Goal: Task Accomplishment & Management: Manage account settings

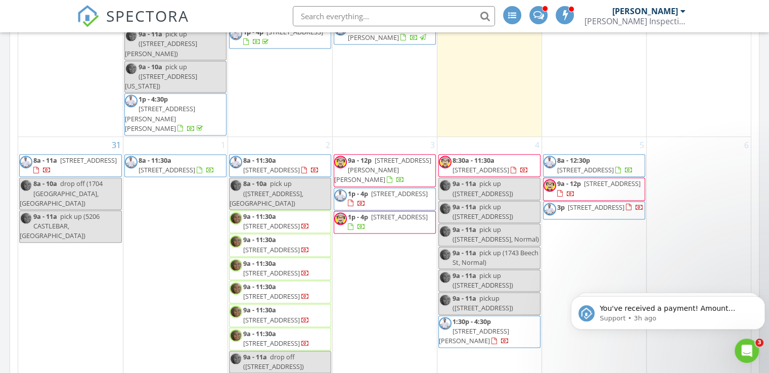
scroll to position [1422, 0]
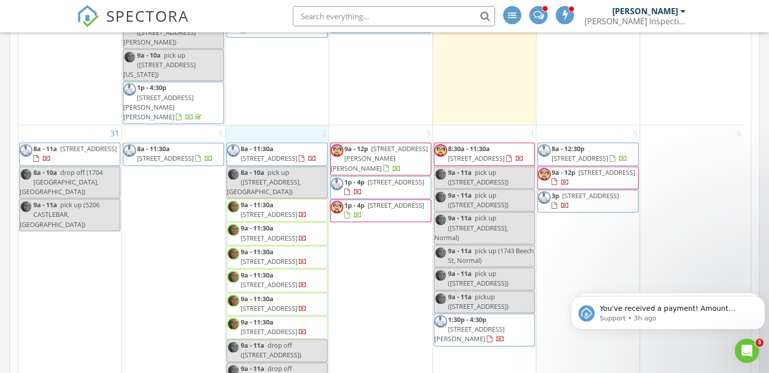
click at [275, 159] on div "2 8a - 11:30a 905 Ruston Ave, Normal 61761 8a - 10a pick up (1704 Sunrise Point…" at bounding box center [277, 322] width 103 height 395
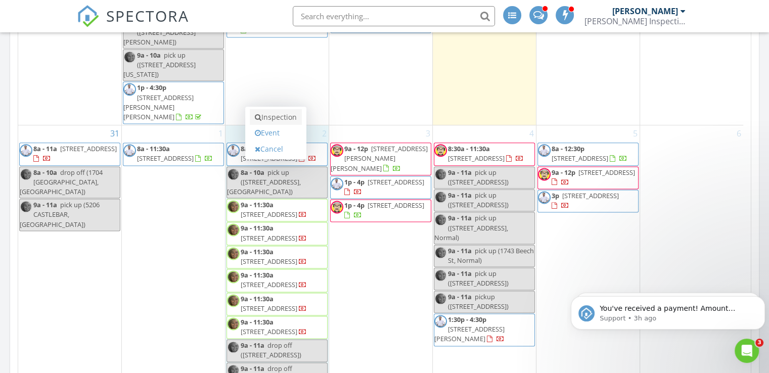
click at [287, 113] on link "Inspection" at bounding box center [276, 117] width 52 height 16
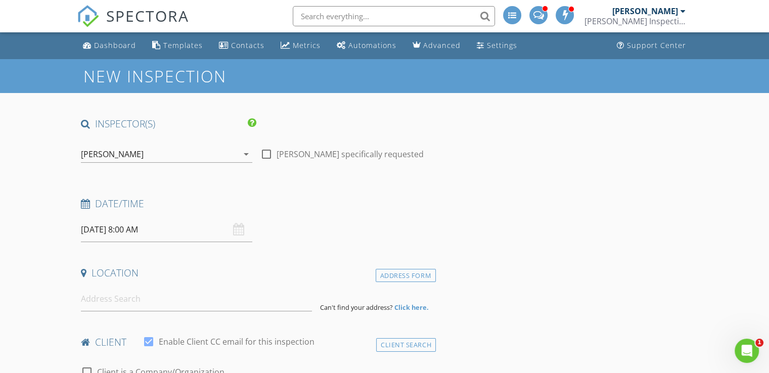
click at [249, 150] on icon "arrow_drop_down" at bounding box center [246, 154] width 12 height 12
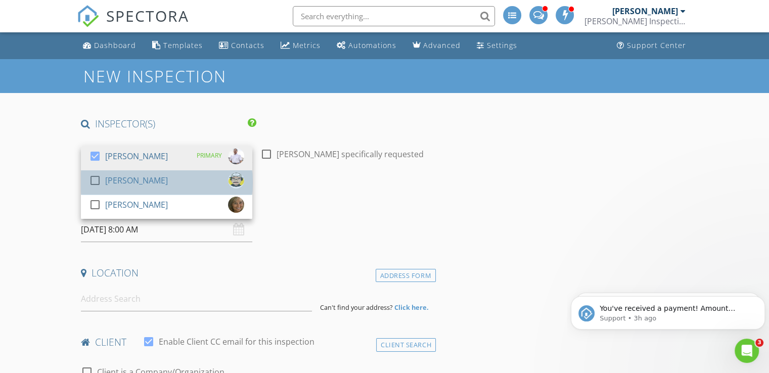
click at [150, 178] on div "check_box_outline_blank Kyle Yap" at bounding box center [166, 182] width 155 height 20
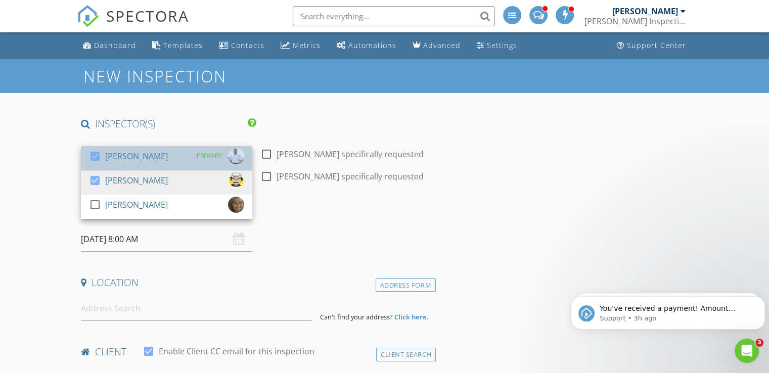
click at [157, 155] on div "[PERSON_NAME]" at bounding box center [136, 156] width 63 height 16
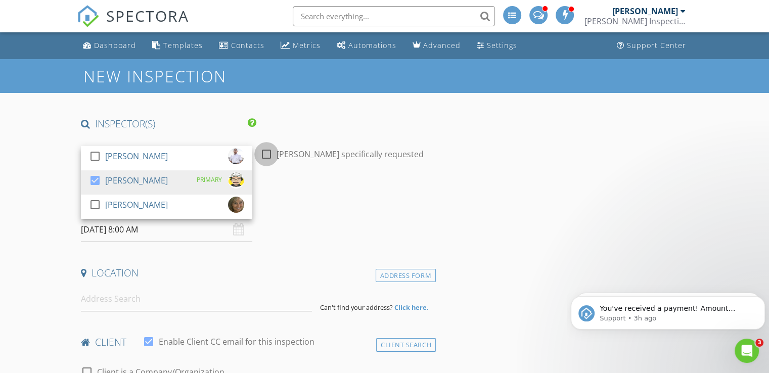
click at [267, 150] on div at bounding box center [266, 154] width 17 height 17
checkbox input "true"
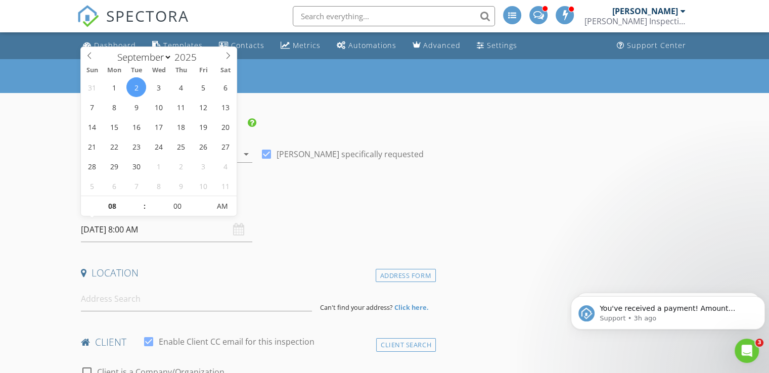
click at [159, 231] on input "09/02/2025 8:00 AM" at bounding box center [166, 229] width 171 height 25
type input "05"
type input "09/02/2025 8:05 AM"
click at [207, 199] on span at bounding box center [205, 201] width 7 height 10
type input "10"
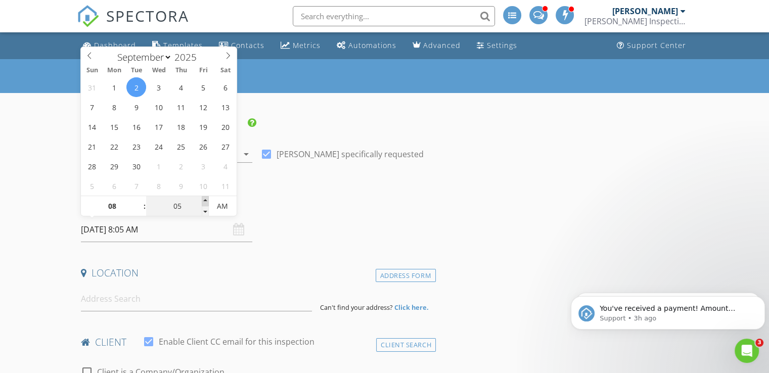
type input "09/02/2025 8:10 AM"
click at [207, 199] on span at bounding box center [205, 201] width 7 height 10
type input "15"
type input "09/02/2025 8:15 AM"
click at [207, 199] on span at bounding box center [205, 201] width 7 height 10
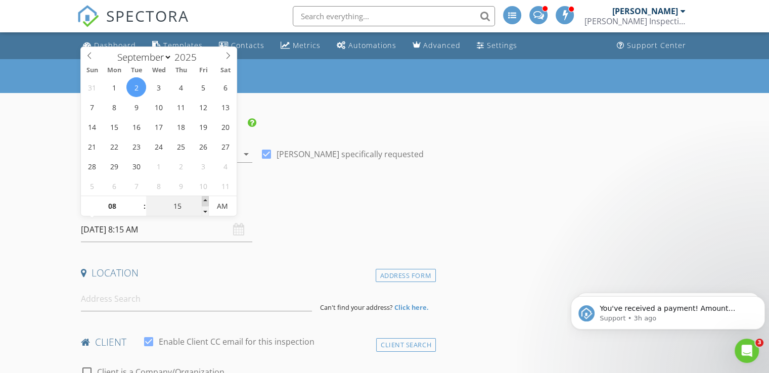
type input "20"
type input "09/02/2025 8:20 AM"
click at [207, 199] on span at bounding box center [205, 201] width 7 height 10
type input "25"
type input "09/02/2025 8:25 AM"
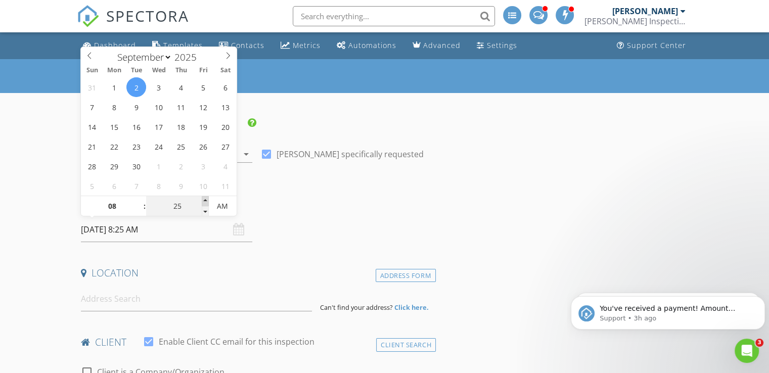
click at [207, 199] on span at bounding box center [205, 201] width 7 height 10
type input "30"
type input "09/02/2025 8:30 AM"
click at [207, 199] on span at bounding box center [205, 201] width 7 height 10
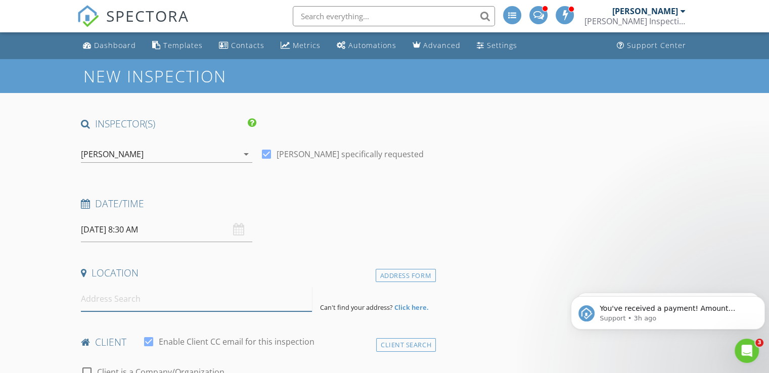
click at [174, 295] on input at bounding box center [196, 299] width 231 height 25
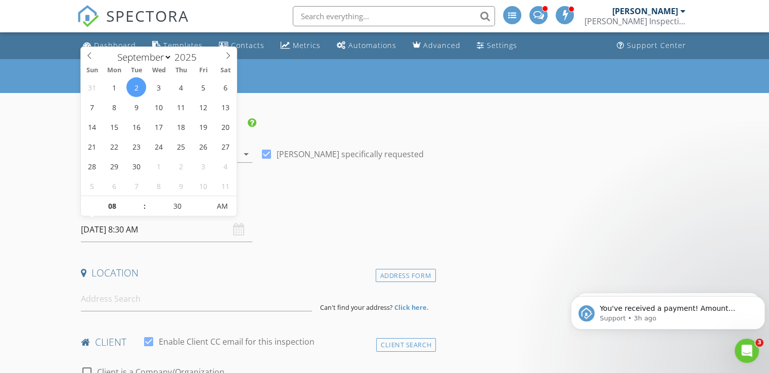
click at [183, 230] on input "09/02/2025 8:30 AM" at bounding box center [166, 229] width 171 height 25
type input "09"
type input "09/02/2025 9:30 AM"
click at [138, 201] on span at bounding box center [139, 201] width 7 height 10
type input "25"
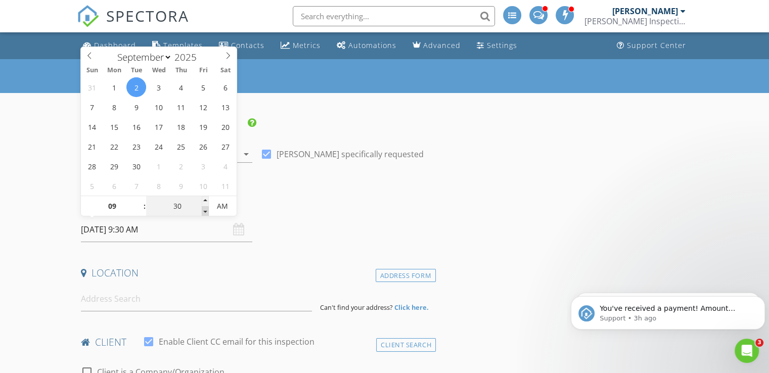
type input "09/02/2025 9:25 AM"
click at [202, 210] on span at bounding box center [205, 211] width 7 height 10
type input "20"
type input "09/02/2025 9:20 AM"
click at [202, 210] on span at bounding box center [205, 211] width 7 height 10
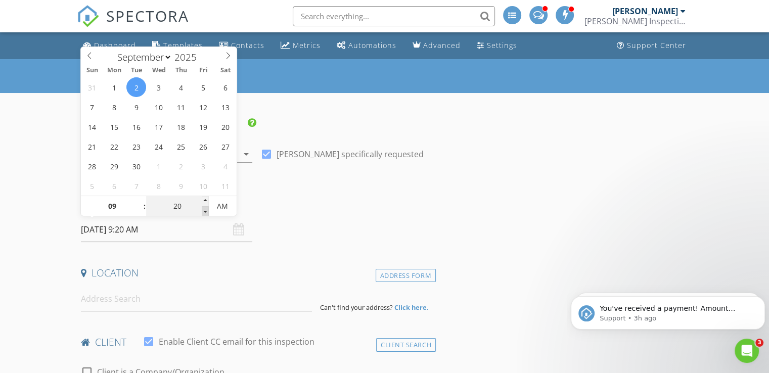
type input "15"
type input "09/02/2025 9:15 AM"
click at [202, 210] on span at bounding box center [205, 211] width 7 height 10
type input "10"
type input "09/02/2025 9:10 AM"
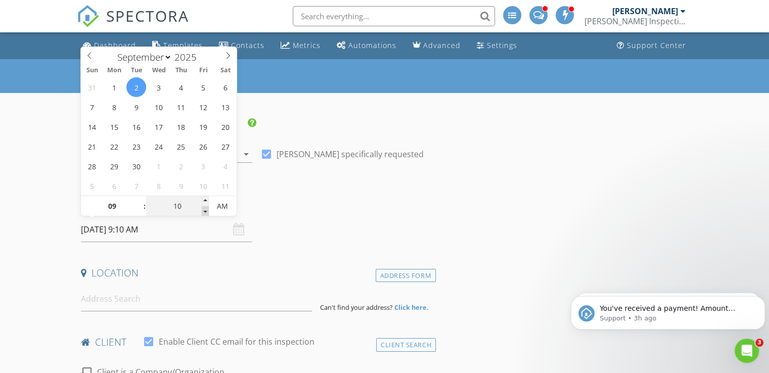
click at [202, 210] on span at bounding box center [205, 211] width 7 height 10
type input "05"
type input "09/02/2025 9:05 AM"
click at [202, 210] on span at bounding box center [205, 211] width 7 height 10
type input "00"
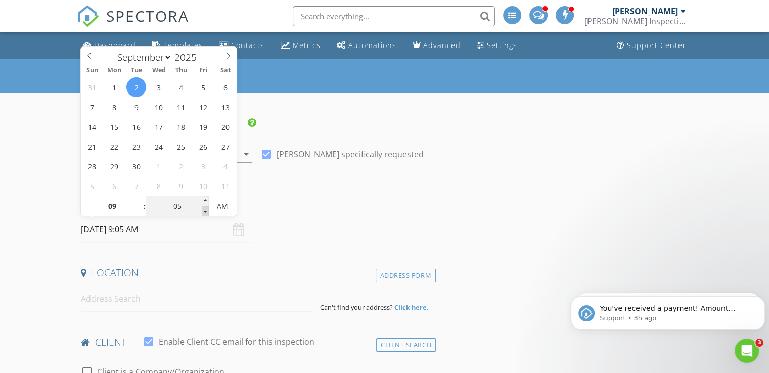
type input "[DATE] 9:00 AM"
click at [202, 210] on span at bounding box center [205, 211] width 7 height 10
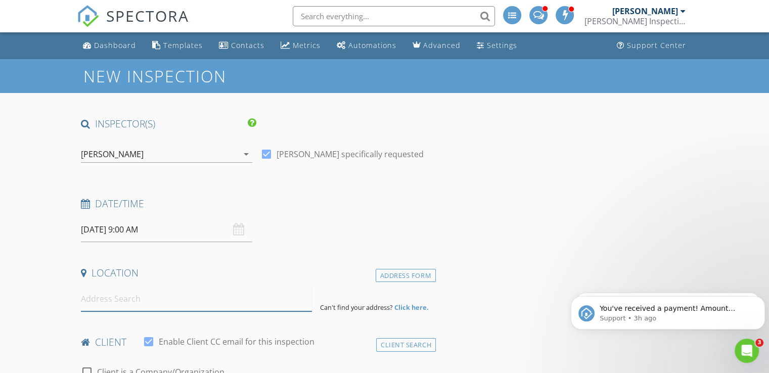
click at [153, 299] on input at bounding box center [196, 299] width 231 height 25
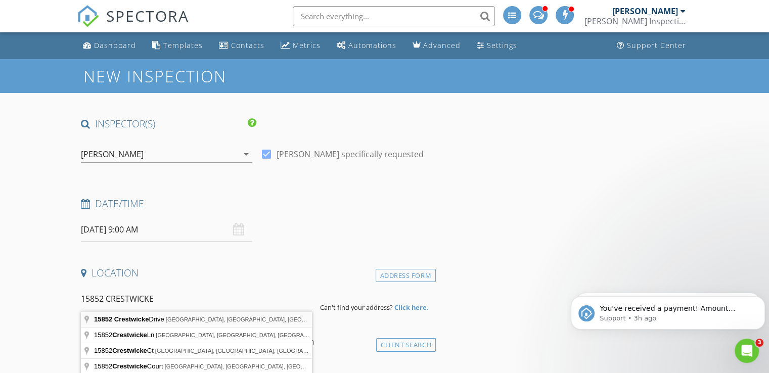
type input "15852 Crestwicke Drive, Bloomington, IL, USA"
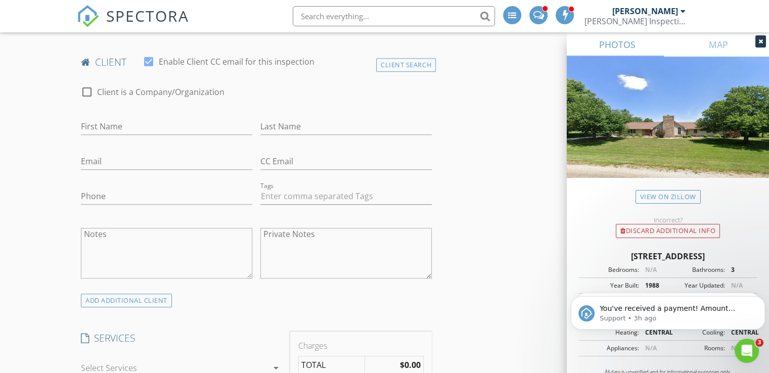
scroll to position [488, 0]
click at [132, 126] on input "First Name" at bounding box center [166, 126] width 171 height 17
type input "[PERSON_NAME]"
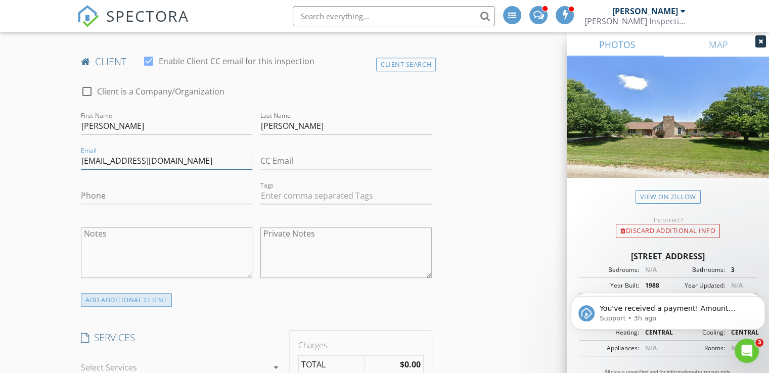
type input "[EMAIL_ADDRESS][DOMAIN_NAME]"
click at [113, 300] on div "ADD ADDITIONAL client" at bounding box center [126, 300] width 91 height 14
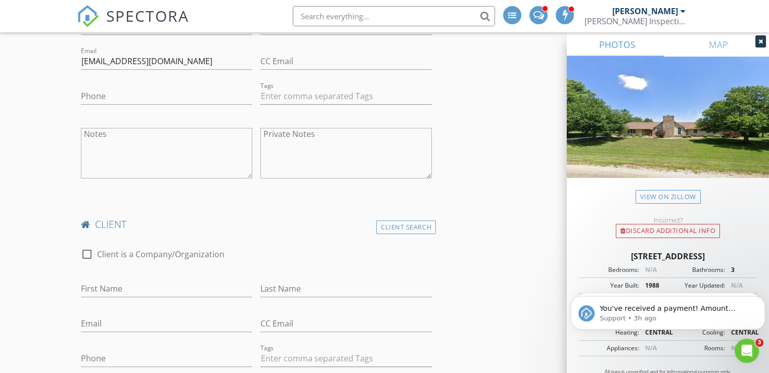
scroll to position [607, 0]
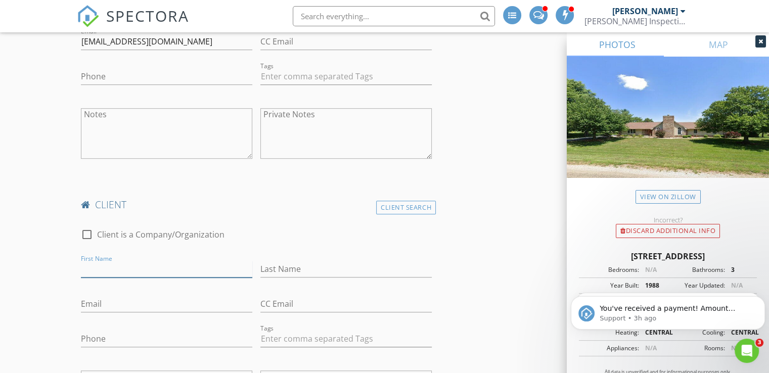
click at [136, 274] on input "First Name" at bounding box center [166, 269] width 171 height 17
type input "[PERSON_NAME]"
type input "Schnittker"
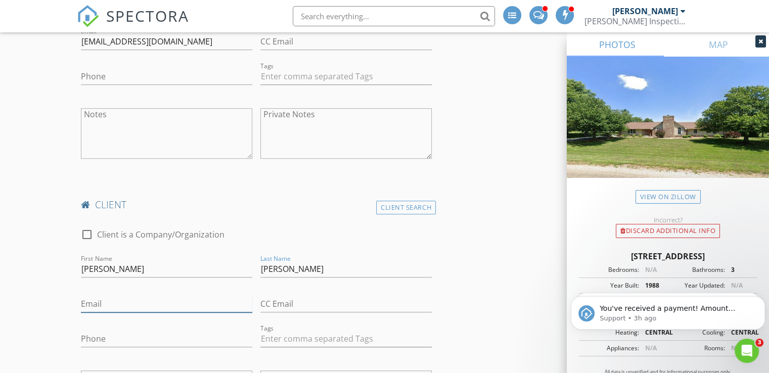
click at [117, 300] on input "Email" at bounding box center [166, 304] width 171 height 17
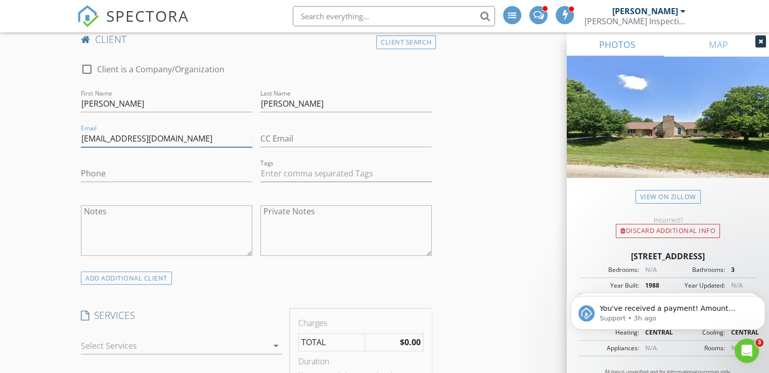
scroll to position [810, 0]
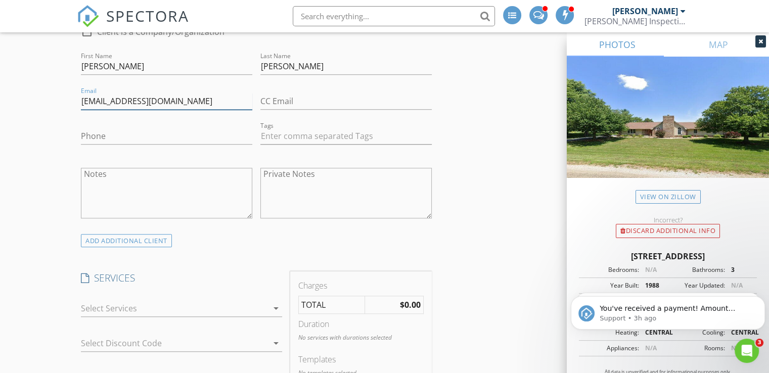
type input "schnittker2007@gmail.com"
click at [180, 303] on div at bounding box center [174, 308] width 187 height 16
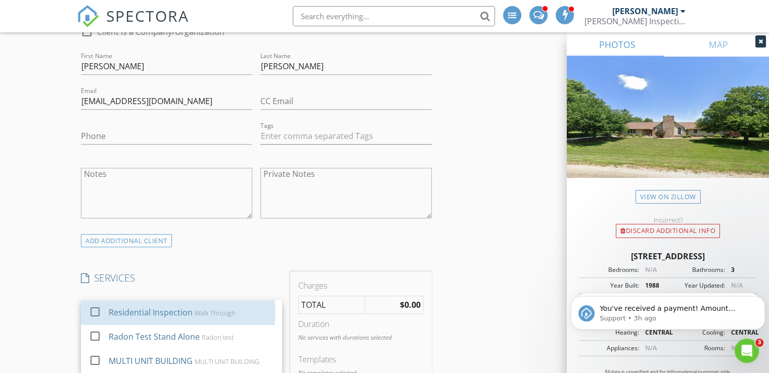
click at [180, 303] on div "Residential Inspection Walk Through" at bounding box center [192, 312] width 166 height 20
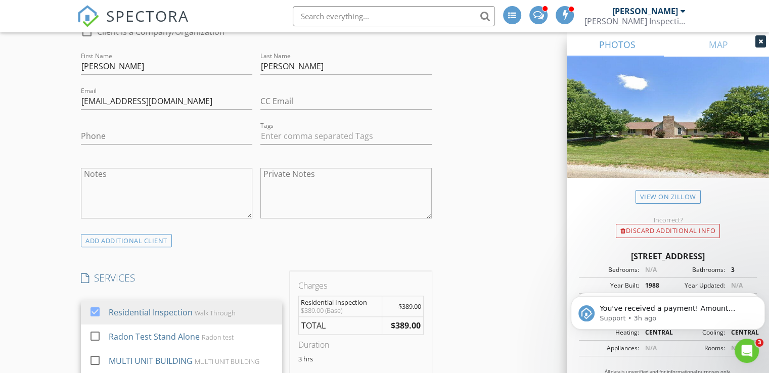
click at [205, 264] on div "INSPECTOR(S) check_box_outline_blank Mark Segobiano check_box Kyle Yap PRIMARY …" at bounding box center [256, 312] width 359 height 2009
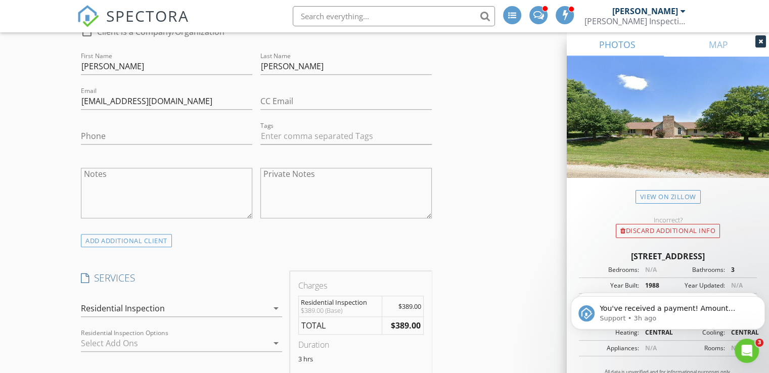
click at [180, 335] on div at bounding box center [174, 343] width 187 height 16
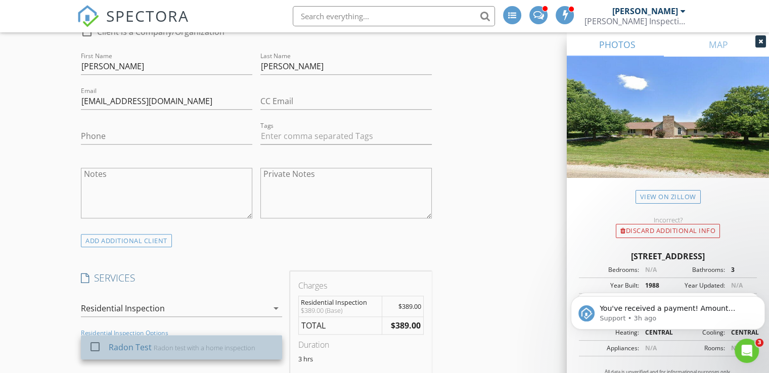
click at [162, 340] on div "Radon Test Radon test with a home inspection" at bounding box center [192, 347] width 166 height 20
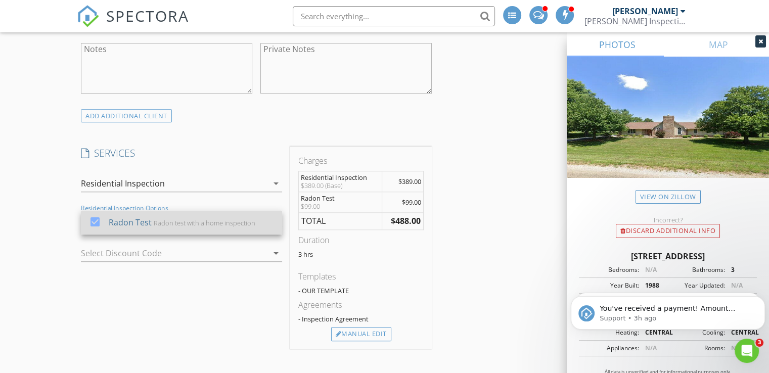
scroll to position [951, 0]
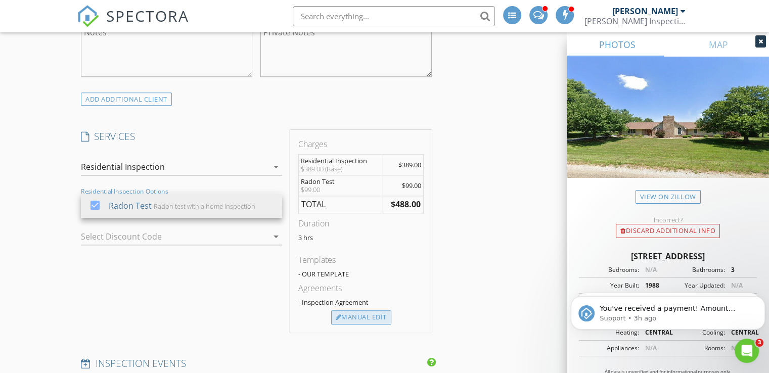
click at [351, 314] on div "Manual Edit" at bounding box center [361, 318] width 60 height 14
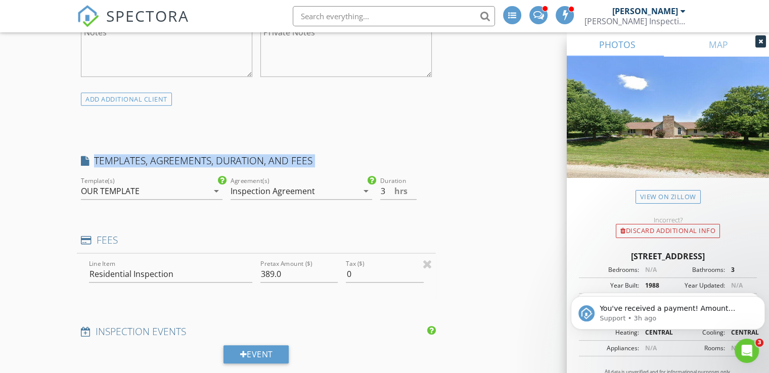
click at [351, 314] on div "INSPECTOR(S) check_box_outline_blank Mark Segobiano check_box Kyle Yap PRIMARY …" at bounding box center [256, 164] width 359 height 1997
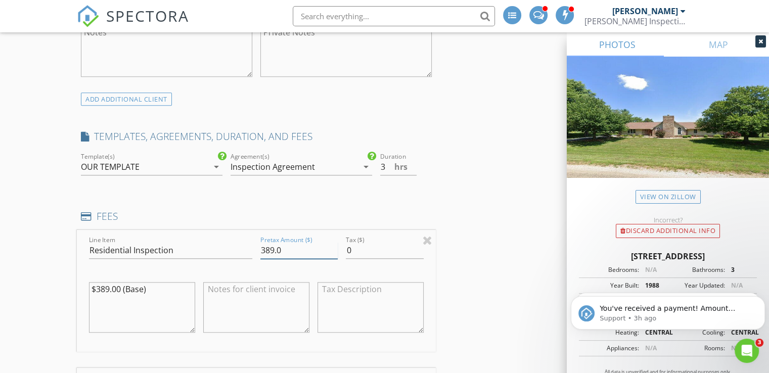
click at [271, 249] on input "389.0" at bounding box center [298, 250] width 77 height 17
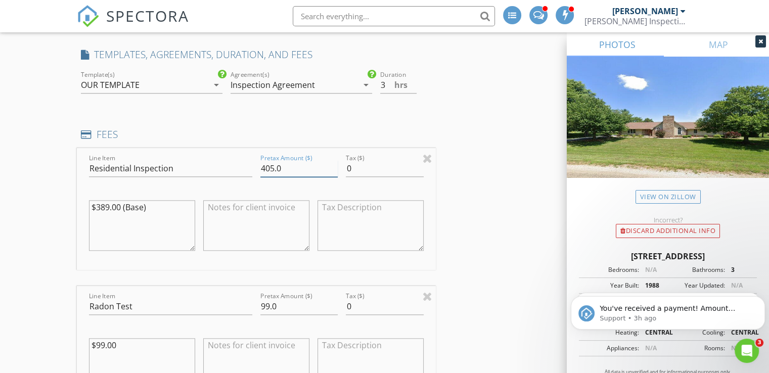
scroll to position [1074, 0]
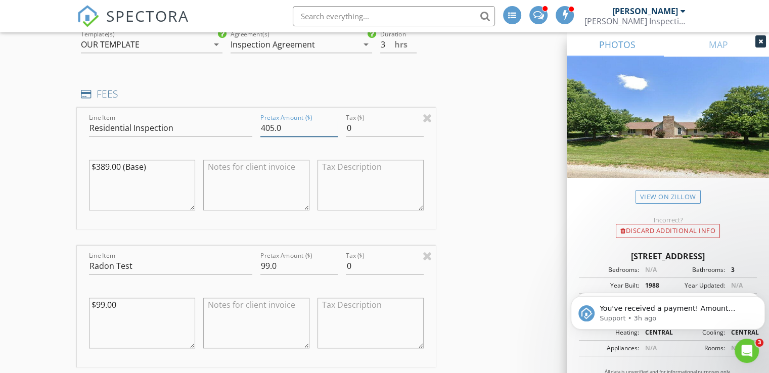
type input "405.0"
click at [266, 266] on input "99.0" at bounding box center [298, 266] width 77 height 17
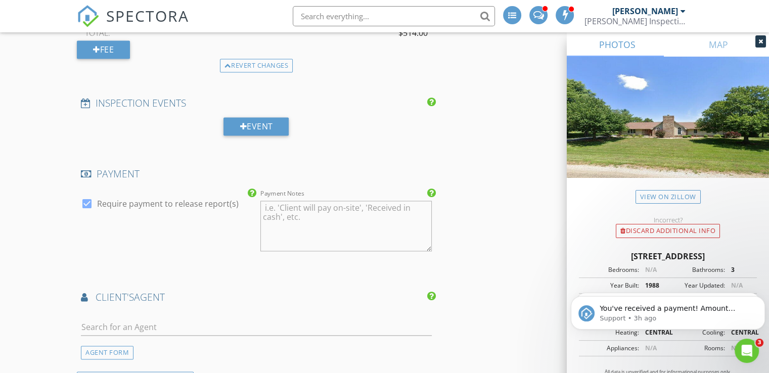
scroll to position [1445, 0]
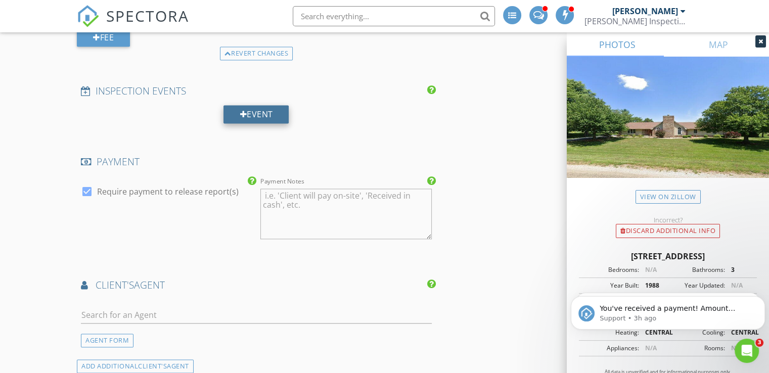
type input "109.0"
click at [266, 113] on div "Event" at bounding box center [256, 114] width 65 height 18
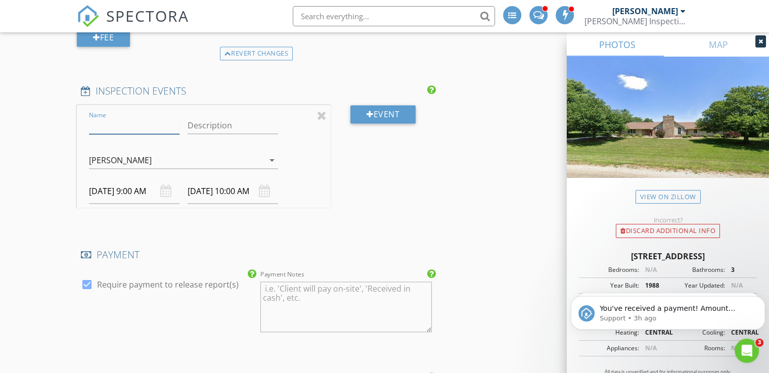
click at [136, 126] on input "Name" at bounding box center [134, 125] width 91 height 17
type input "drop off"
click at [106, 156] on div "[PERSON_NAME]" at bounding box center [120, 160] width 63 height 9
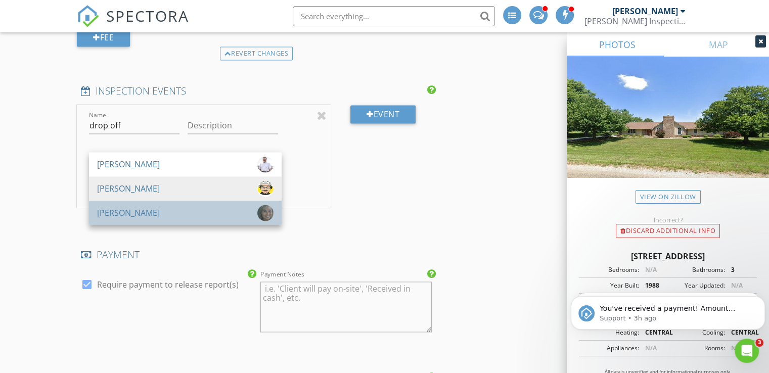
click at [113, 209] on div "[PERSON_NAME]" at bounding box center [128, 213] width 63 height 16
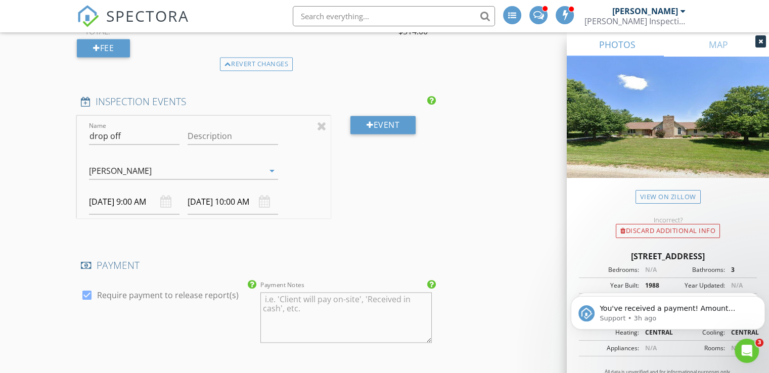
scroll to position [1436, 0]
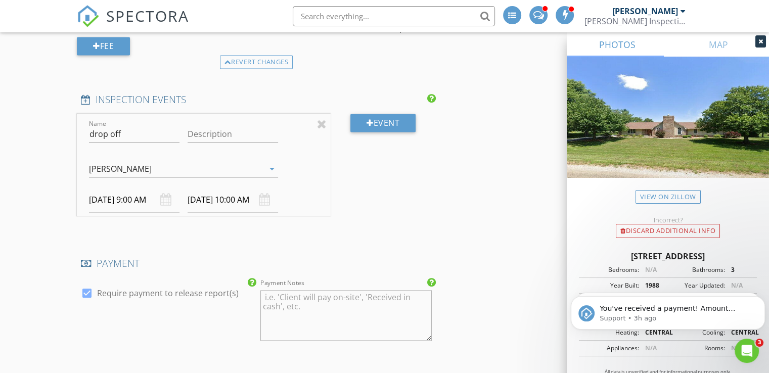
click at [113, 193] on input "09/02/2025 9:00 AM" at bounding box center [134, 200] width 91 height 25
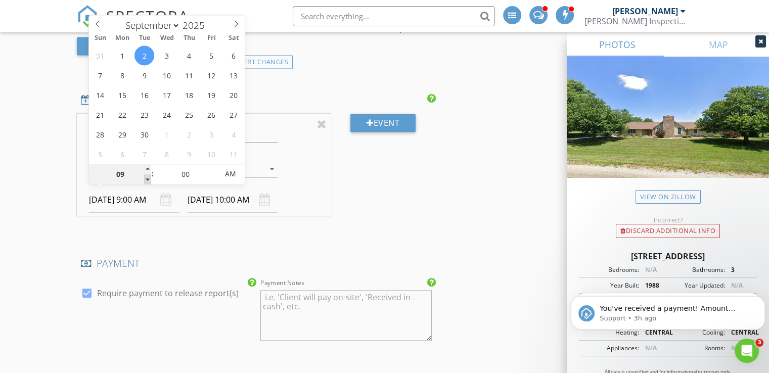
type input "08"
type input "09/02/2025 8:00 AM"
click at [146, 179] on span at bounding box center [147, 180] width 7 height 10
type input "09/02/2025 9:00 AM"
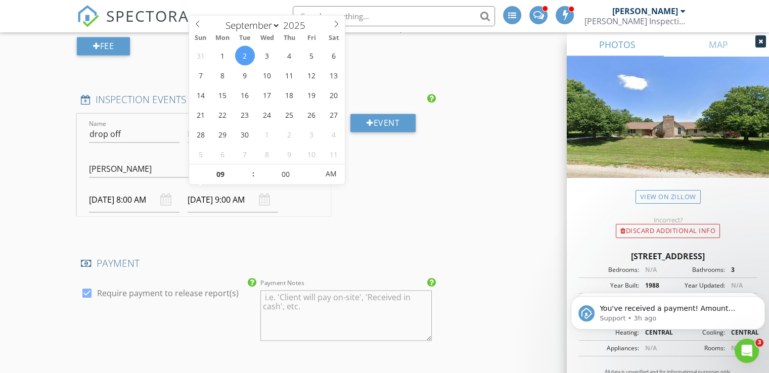
click at [210, 203] on input "09/02/2025 9:00 AM" at bounding box center [233, 200] width 91 height 25
type input "10"
type input "09/02/2025 10:00 AM"
click at [246, 167] on span at bounding box center [248, 169] width 7 height 10
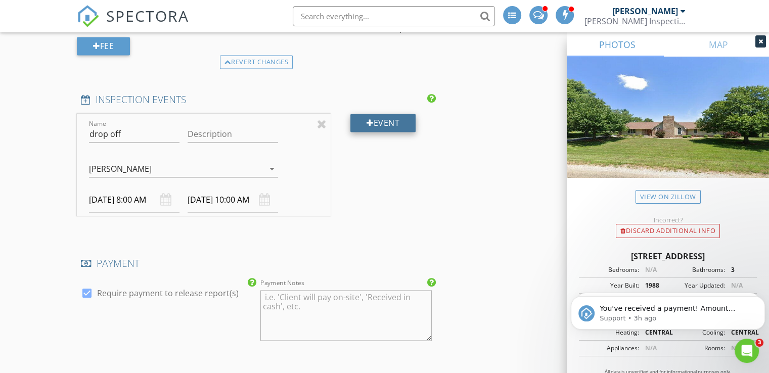
click at [370, 120] on div at bounding box center [370, 123] width 7 height 8
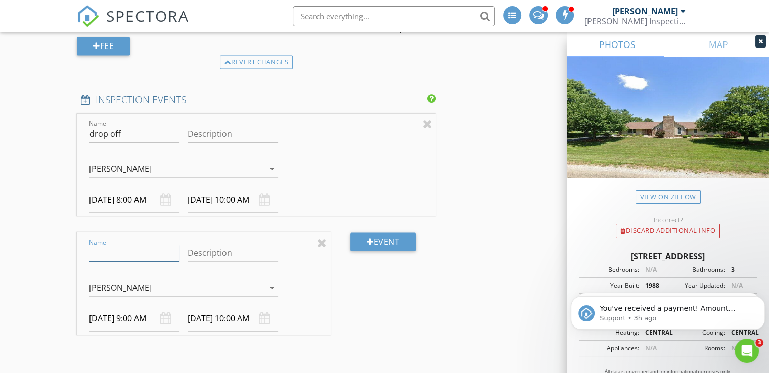
click at [119, 252] on input "Name" at bounding box center [134, 253] width 91 height 17
click at [106, 285] on div "[PERSON_NAME]" at bounding box center [120, 287] width 63 height 9
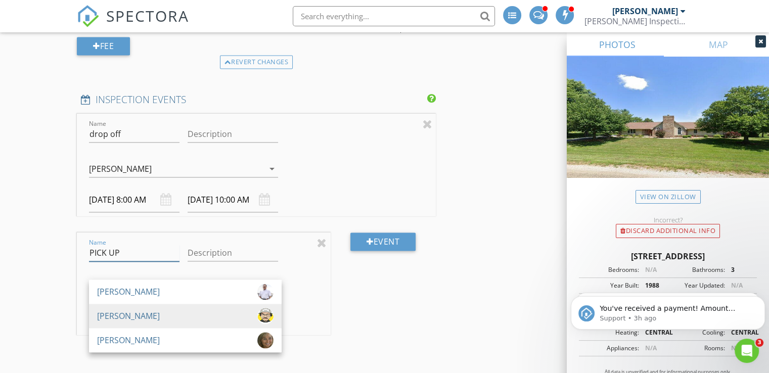
click at [129, 249] on input "PICK UP" at bounding box center [134, 253] width 91 height 17
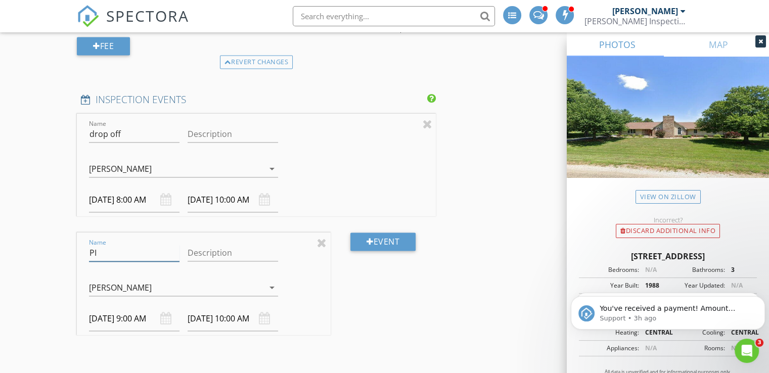
type input "P"
type input "pick up"
click at [105, 290] on div "[PERSON_NAME]" at bounding box center [176, 288] width 175 height 16
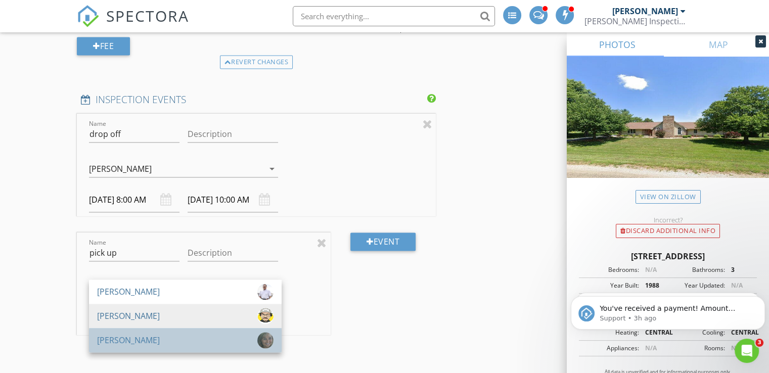
click at [114, 332] on div "[PERSON_NAME]" at bounding box center [128, 340] width 63 height 16
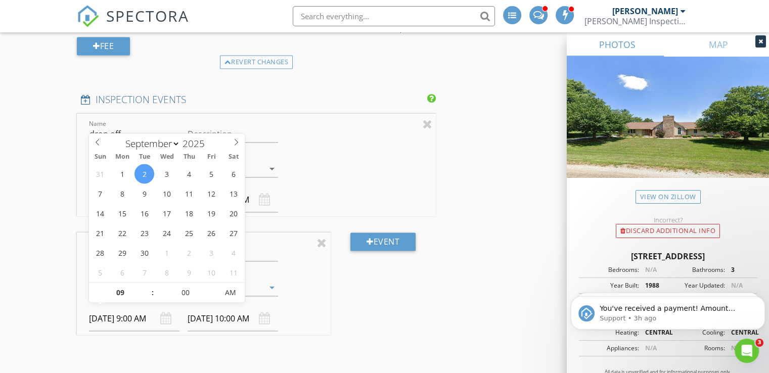
click at [115, 318] on input "09/02/2025 9:00 AM" at bounding box center [134, 319] width 91 height 25
type input "08"
type input "09/02/2025 8:00 AM"
click at [148, 296] on span at bounding box center [147, 298] width 7 height 10
type input "09/02/2025 9:00 AM"
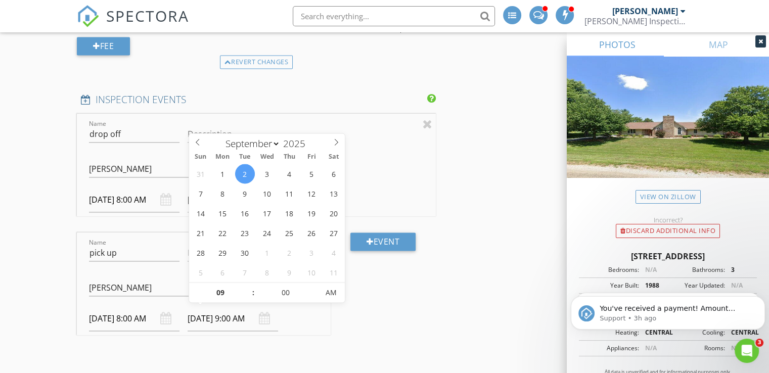
click at [212, 314] on input "09/02/2025 9:00 AM" at bounding box center [233, 319] width 91 height 25
type input "10"
type input "09/02/2025 10:00 AM"
click at [246, 286] on span at bounding box center [248, 288] width 7 height 10
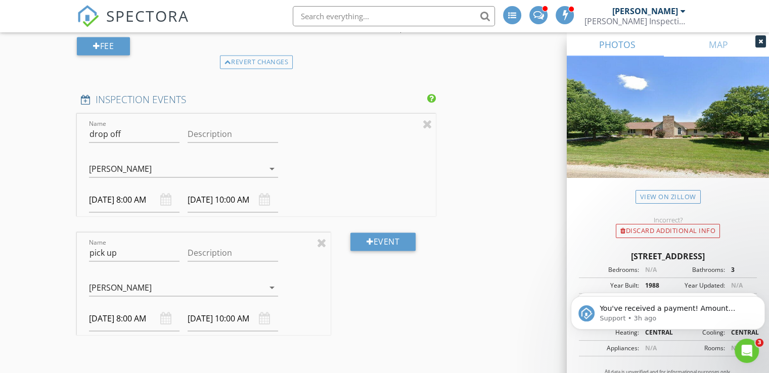
click at [396, 272] on div "Event" at bounding box center [383, 292] width 105 height 119
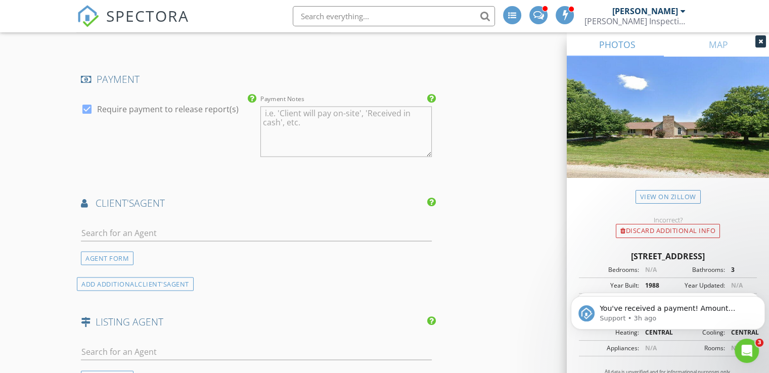
scroll to position [1741, 0]
click at [292, 229] on input "text" at bounding box center [256, 231] width 351 height 17
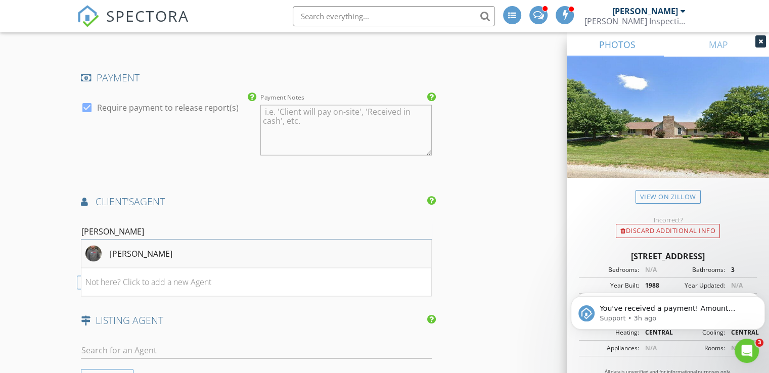
type input "brandon ho"
click at [101, 249] on img at bounding box center [93, 253] width 16 height 16
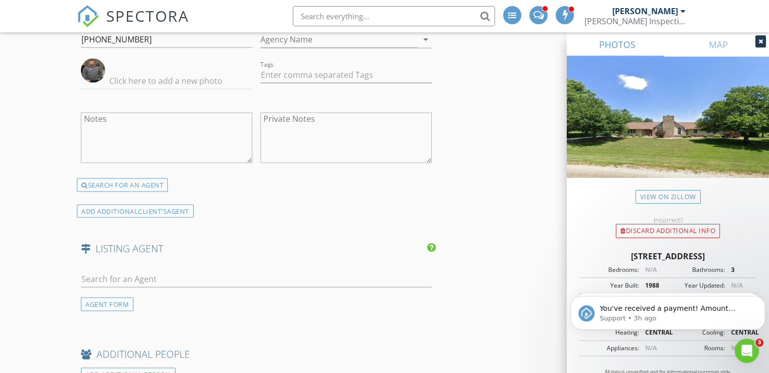
scroll to position [2007, 0]
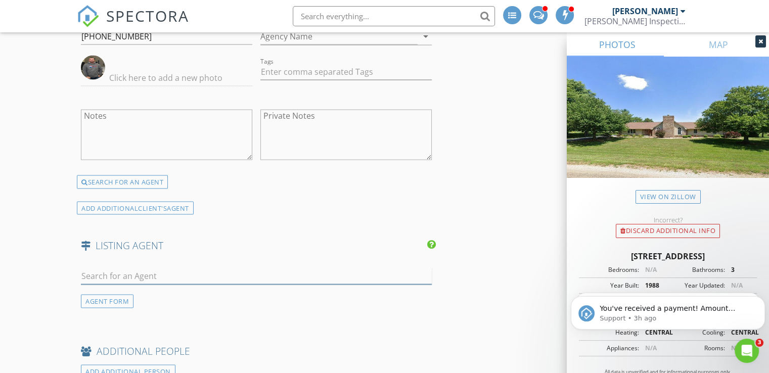
click at [172, 268] on input "text" at bounding box center [256, 276] width 351 height 17
type input "chrissy"
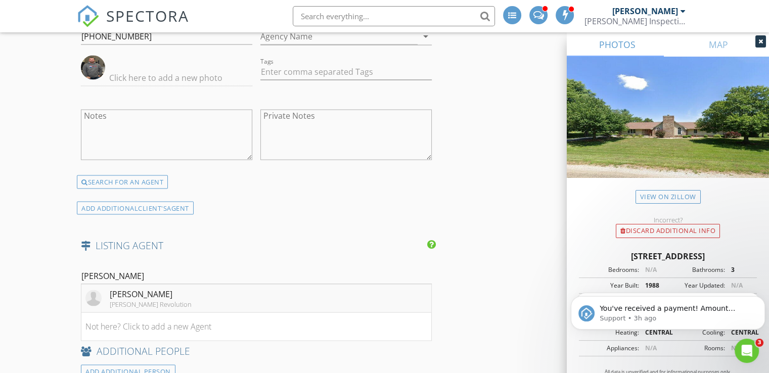
click at [119, 288] on div "Chrissy Hamilton" at bounding box center [151, 294] width 82 height 12
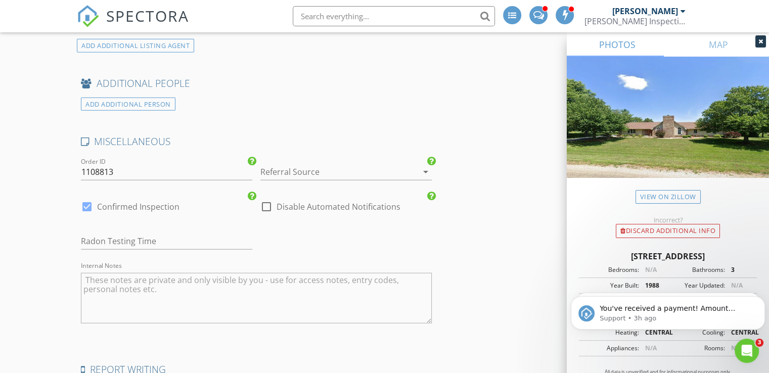
scroll to position [2492, 0]
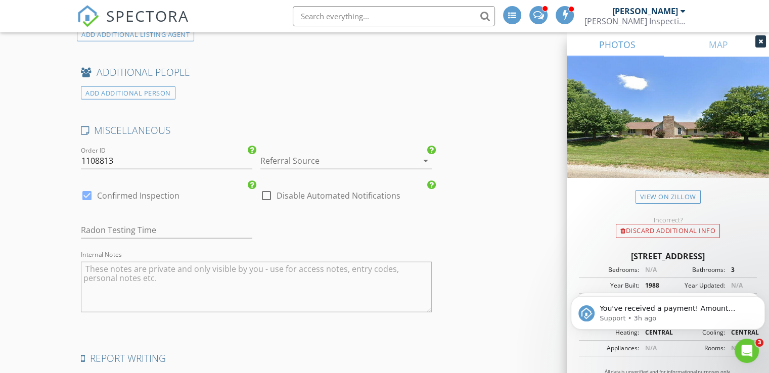
click at [162, 216] on div "Radon Testing Time" at bounding box center [166, 232] width 171 height 33
click at [147, 222] on input "text" at bounding box center [166, 230] width 171 height 17
type input "Sept 3rd"
click at [108, 267] on textarea "Internal Notes" at bounding box center [256, 287] width 351 height 51
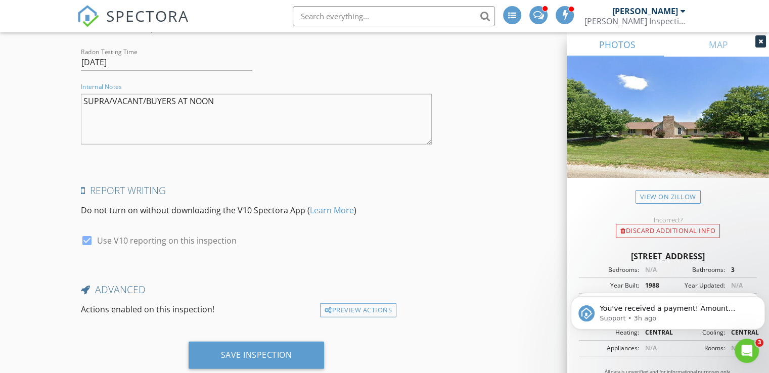
scroll to position [2681, 0]
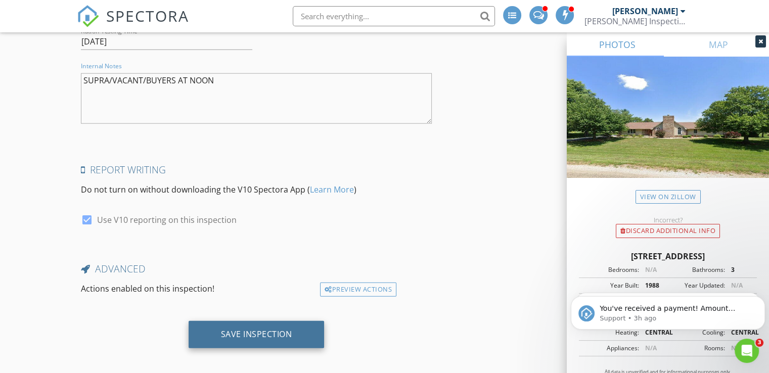
type textarea "SUPRA/VACANT/BUYERS AT NOON"
click at [277, 332] on div "Save Inspection" at bounding box center [257, 334] width 136 height 27
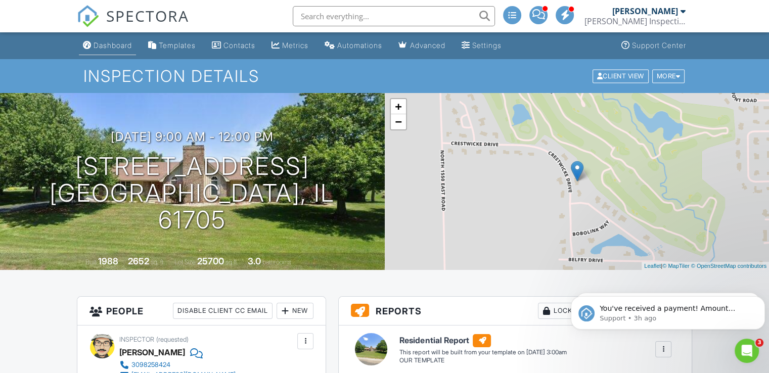
click at [128, 43] on div "Dashboard" at bounding box center [113, 45] width 38 height 9
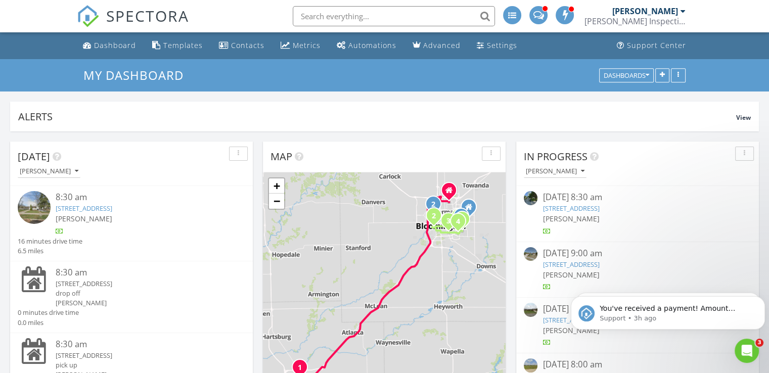
click at [351, 15] on input "text" at bounding box center [394, 16] width 202 height 20
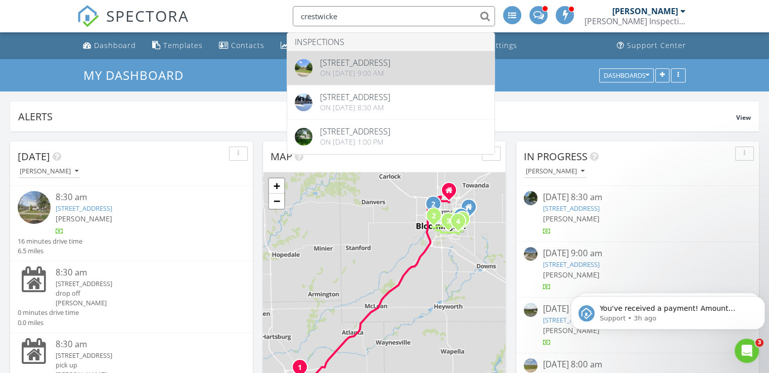
type input "crestwicke"
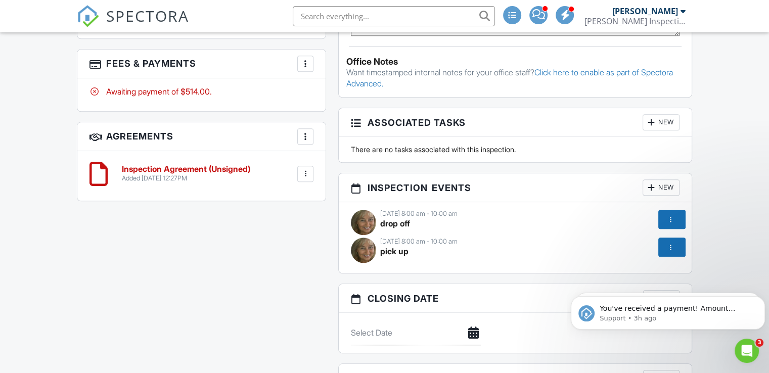
click at [672, 224] on div at bounding box center [671, 219] width 10 height 10
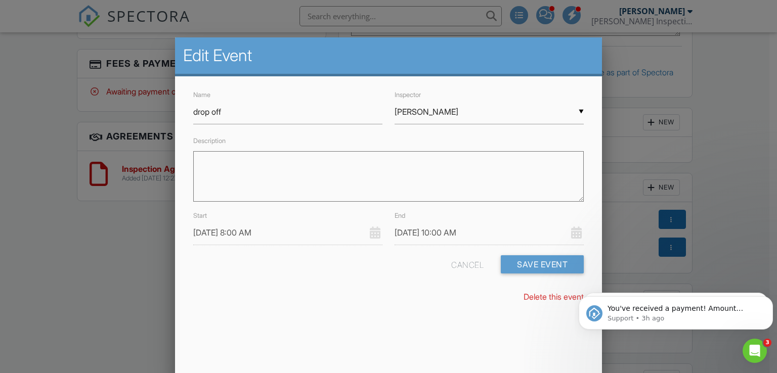
click at [265, 228] on input "09/02/2025 8:00 AM" at bounding box center [287, 233] width 189 height 25
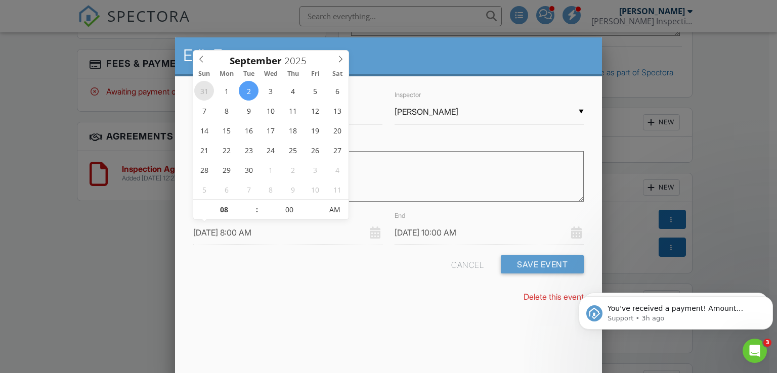
type input "08/31/2025 8:00 AM"
type input "08/31/2025 10:00 AM"
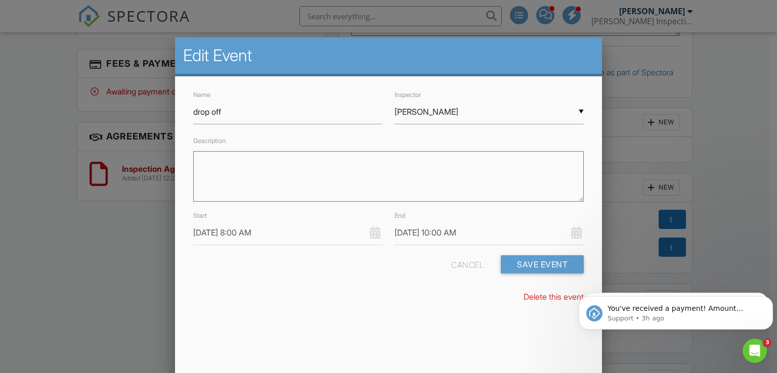
click at [358, 267] on div "Cancel Save Event" at bounding box center [388, 268] width 403 height 26
click at [562, 261] on button "Save Event" at bounding box center [542, 264] width 83 height 18
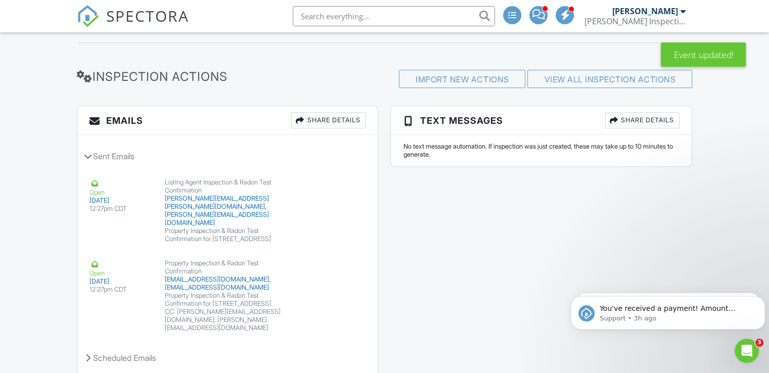
scroll to position [1256, 0]
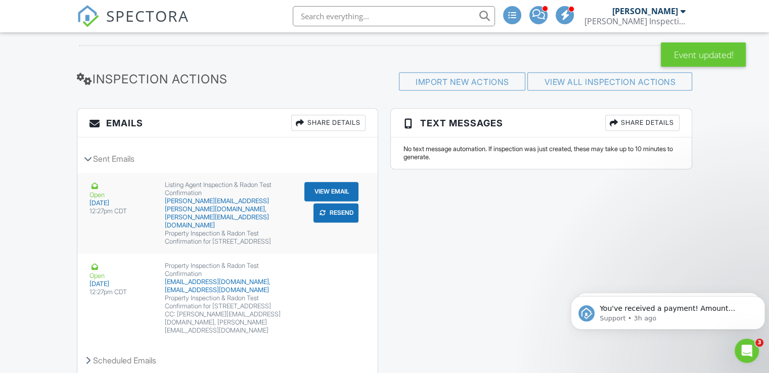
click at [340, 215] on button "Resend" at bounding box center [336, 212] width 45 height 19
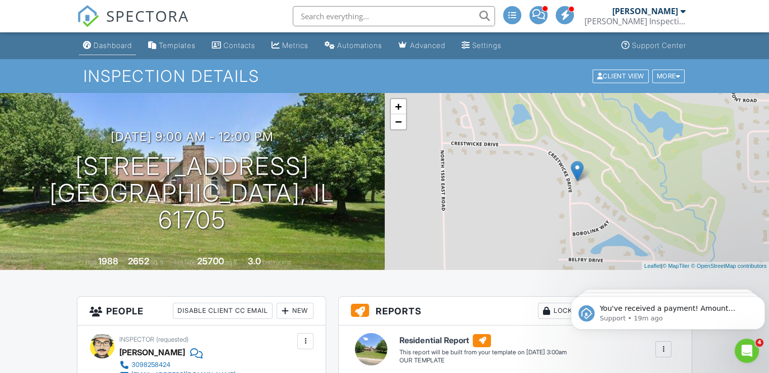
click at [122, 41] on div "Dashboard" at bounding box center [113, 45] width 38 height 9
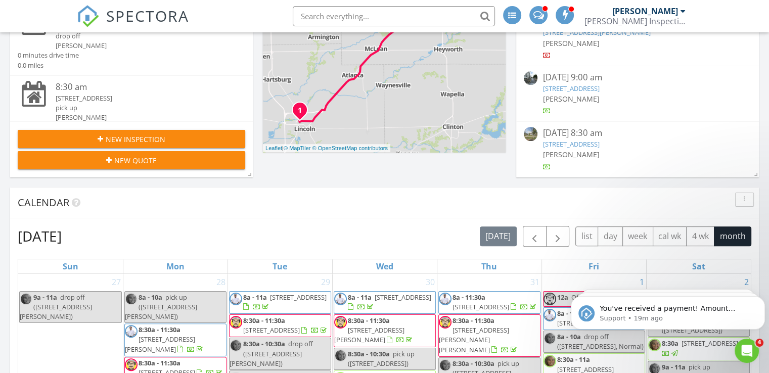
scroll to position [259, 0]
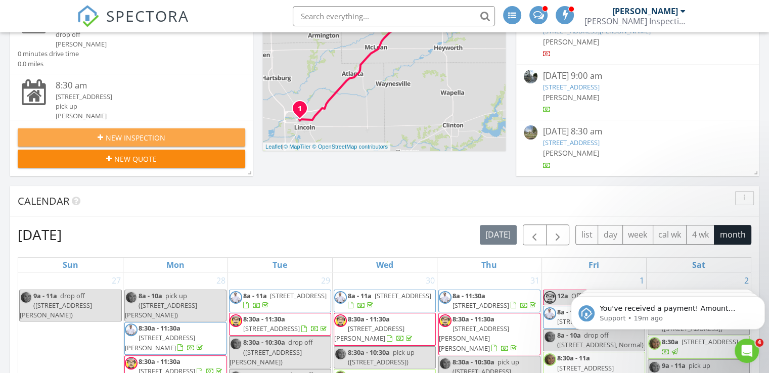
click at [160, 136] on span "New Inspection" at bounding box center [136, 138] width 60 height 11
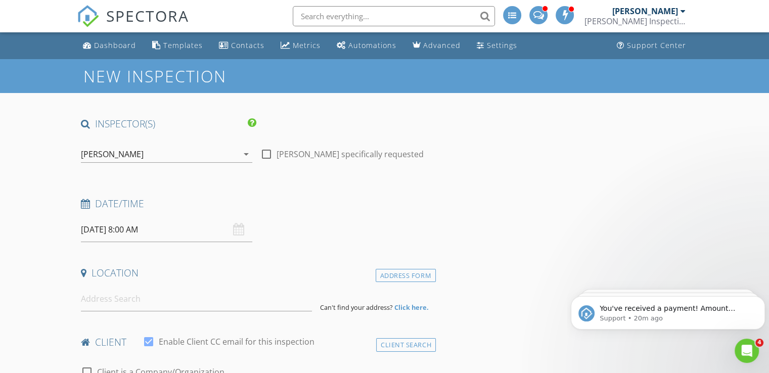
click at [177, 154] on div "[PERSON_NAME]" at bounding box center [159, 154] width 157 height 16
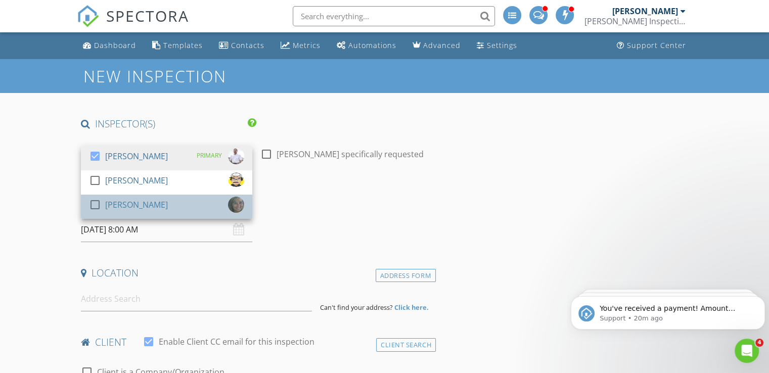
click at [157, 208] on div "[PERSON_NAME]" at bounding box center [136, 205] width 63 height 16
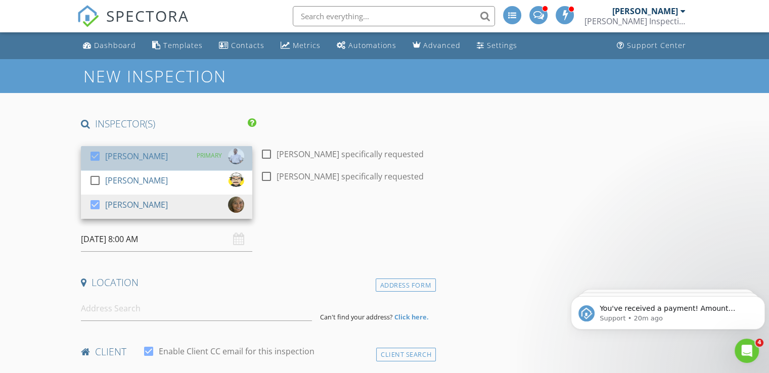
click at [177, 155] on div "check_box [PERSON_NAME] PRIMARY" at bounding box center [166, 158] width 155 height 20
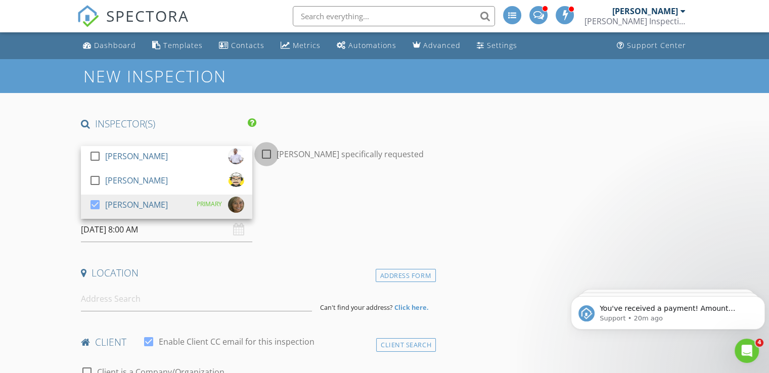
click at [267, 154] on div at bounding box center [266, 154] width 17 height 17
checkbox input "true"
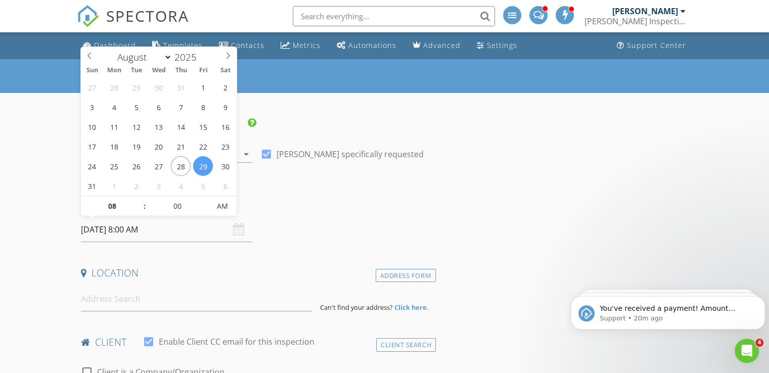
click at [182, 226] on input "[DATE] 8:00 AM" at bounding box center [166, 229] width 171 height 25
select select "8"
type input "[DATE] 8:00 AM"
type input "09"
type input "[DATE] 9:00 AM"
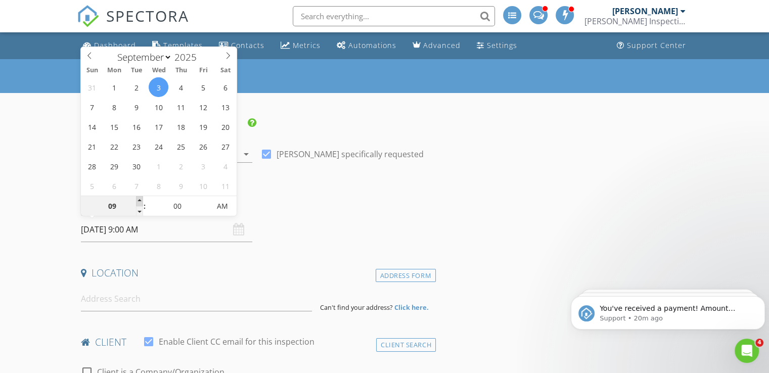
click at [141, 199] on span at bounding box center [139, 201] width 7 height 10
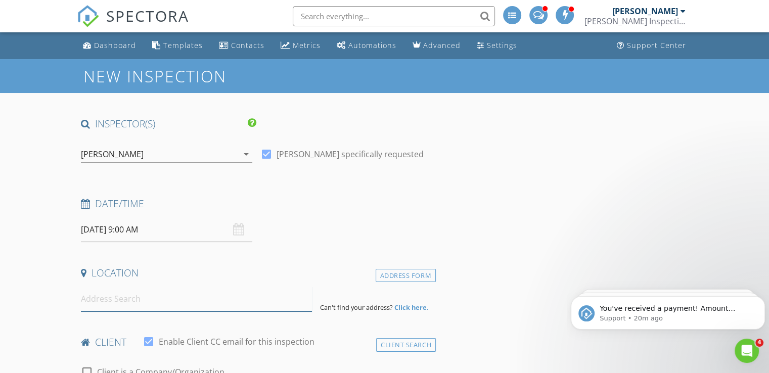
click at [138, 296] on input at bounding box center [196, 299] width 231 height 25
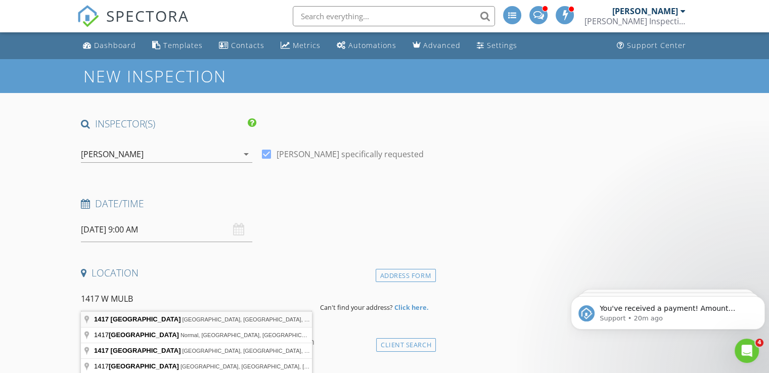
type input "[STREET_ADDRESS]"
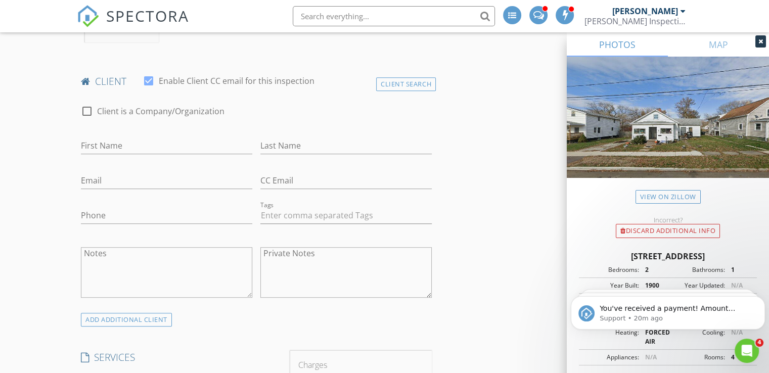
scroll to position [469, 0]
click at [123, 152] on input "First Name" at bounding box center [166, 145] width 171 height 17
type input "[PERSON_NAME]"
type input "Brown"
click at [101, 181] on input "Email" at bounding box center [166, 179] width 171 height 17
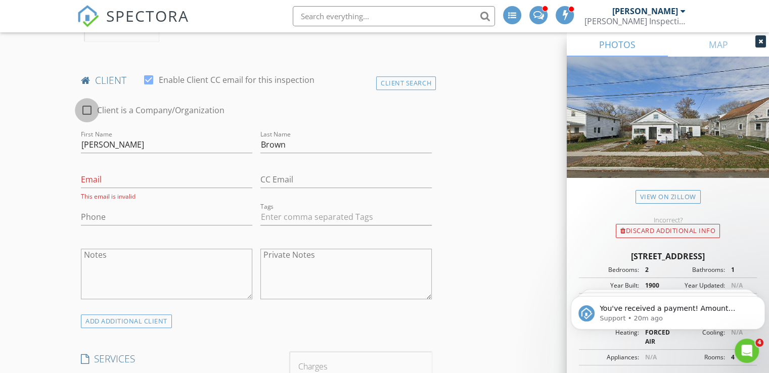
click at [88, 111] on div at bounding box center [86, 110] width 17 height 17
click at [91, 112] on div at bounding box center [86, 110] width 17 height 17
checkbox input "false"
click at [106, 137] on input "[PERSON_NAME]" at bounding box center [166, 145] width 171 height 17
type input "T"
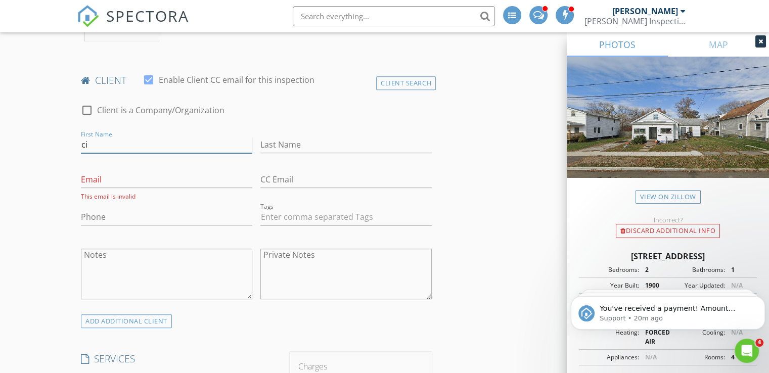
type input "c"
click at [95, 141] on input "First Name" at bounding box center [166, 145] width 171 height 17
type input "[PERSON_NAME]"
type input "B"
click at [113, 144] on input "[PERSON_NAME]" at bounding box center [166, 145] width 171 height 17
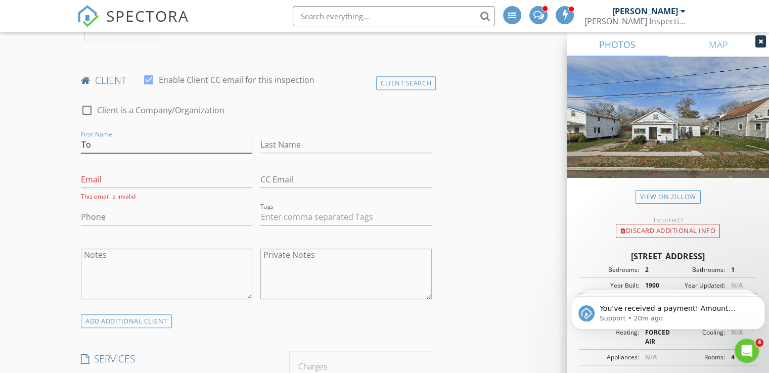
type input "T"
click at [86, 108] on div at bounding box center [86, 110] width 17 height 17
checkbox input "true"
click at [97, 142] on input "Enable Client CC email for this inspection" at bounding box center [256, 145] width 351 height 17
click at [167, 150] on input "City of [GEOGRAPHIC_DATA]" at bounding box center [256, 145] width 351 height 17
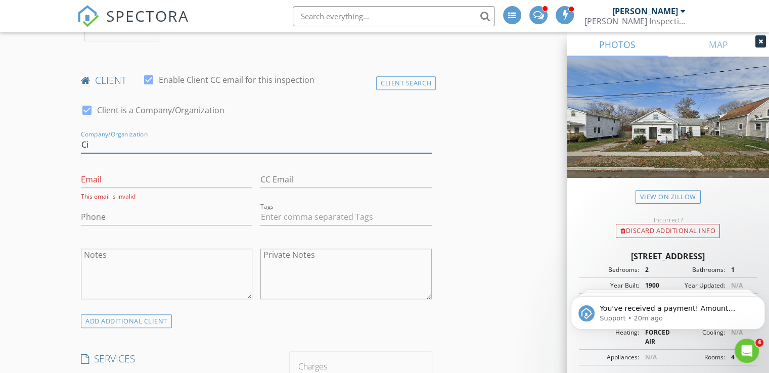
type input "C"
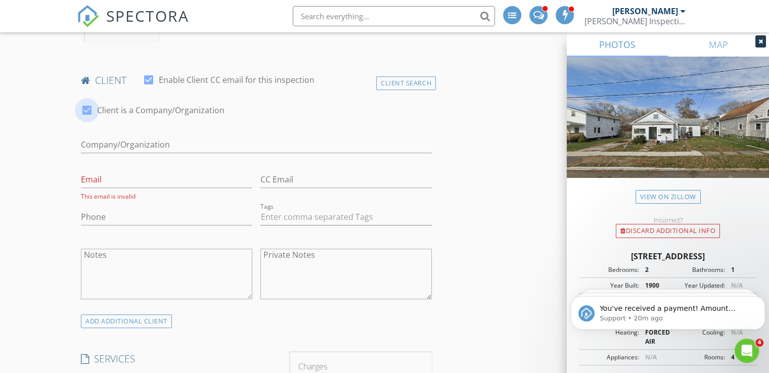
click at [92, 106] on div at bounding box center [86, 110] width 17 height 17
checkbox input "false"
click at [107, 142] on input "First Name" at bounding box center [166, 145] width 171 height 17
type input "[PERSON_NAME]"
type input "Brown"
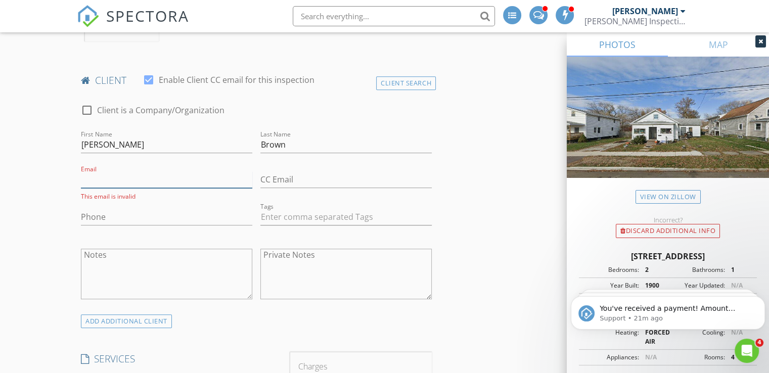
click at [102, 181] on input "Email" at bounding box center [166, 179] width 171 height 17
type input "[EMAIL_ADDRESS][DOMAIN_NAME]"
click at [143, 217] on input "Phone" at bounding box center [166, 214] width 171 height 17
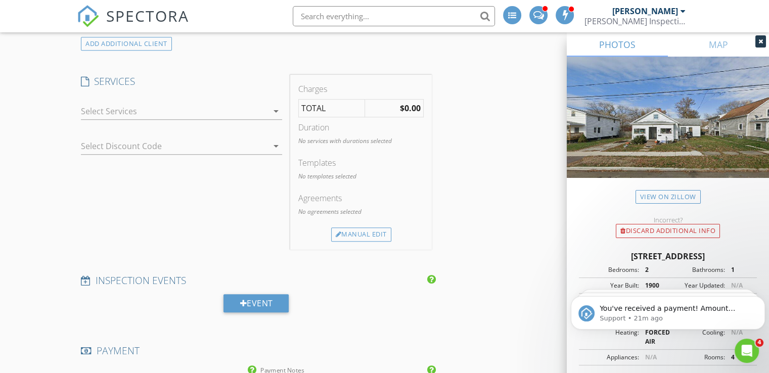
scroll to position [745, 0]
click at [272, 108] on icon "arrow_drop_down" at bounding box center [276, 110] width 12 height 12
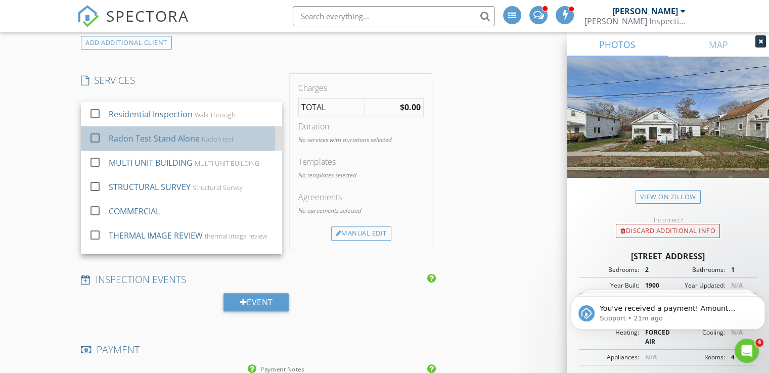
click at [217, 140] on div "Radon test" at bounding box center [218, 139] width 32 height 8
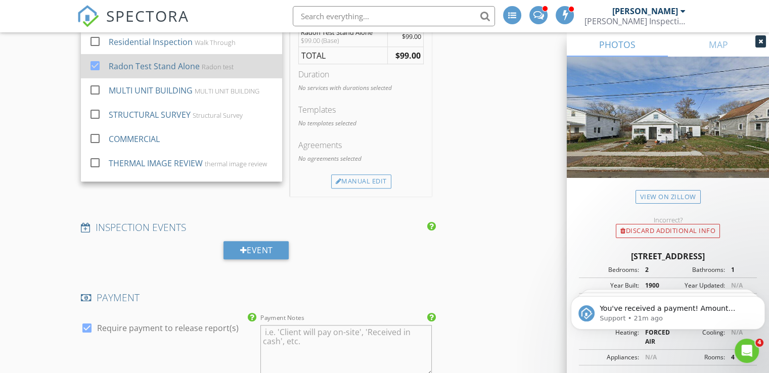
scroll to position [828, 0]
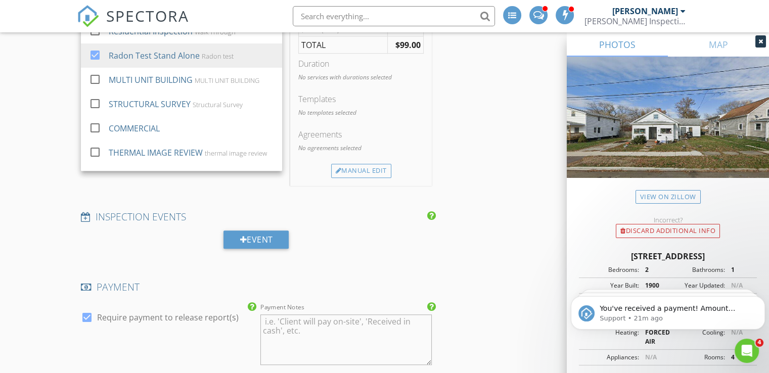
click at [350, 176] on div "Charges Radon Test Stand Alone $99.00 (Base) $99.00 TOTAL $99.00 Duration No se…" at bounding box center [361, 88] width 142 height 195
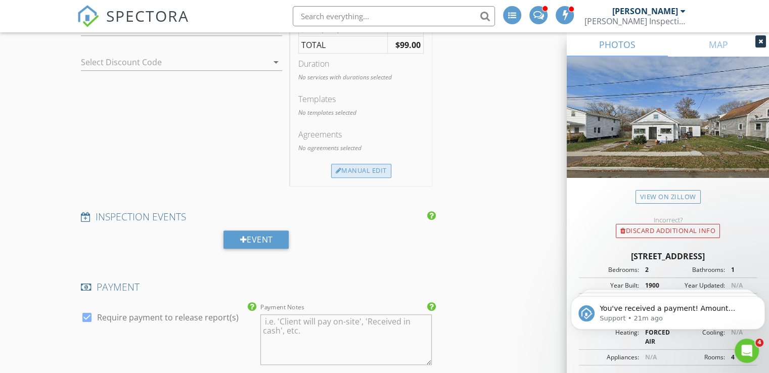
click at [355, 172] on div "Manual Edit" at bounding box center [361, 171] width 60 height 14
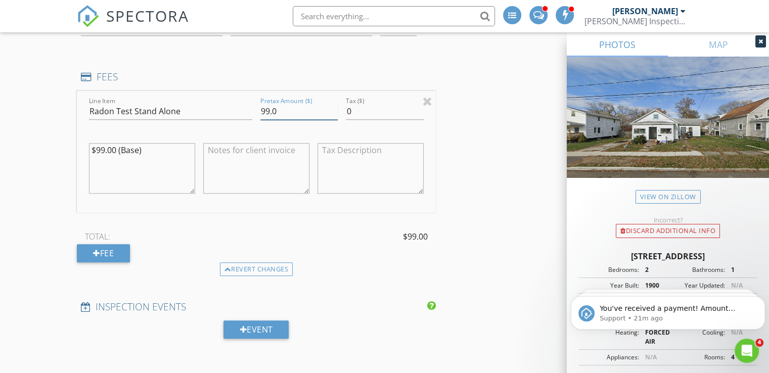
click at [264, 114] on input "99.0" at bounding box center [298, 111] width 77 height 17
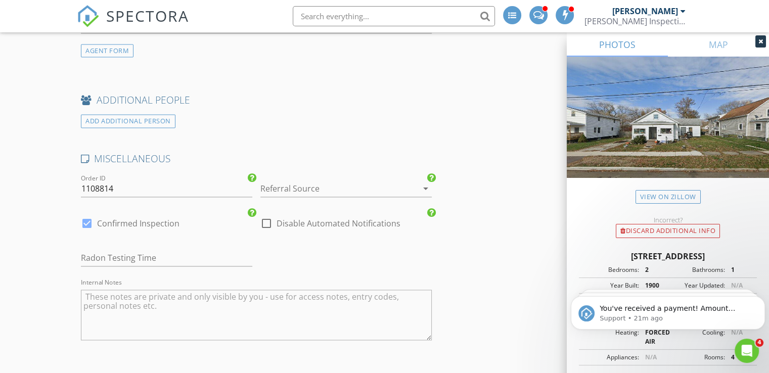
scroll to position [1459, 0]
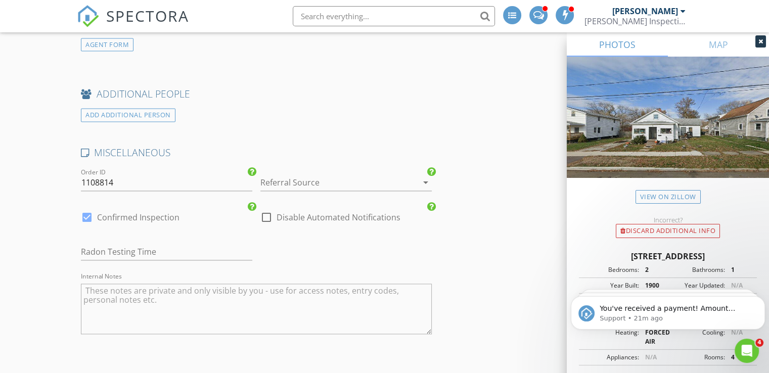
type input "79.0"
click at [204, 244] on input "text" at bounding box center [166, 252] width 171 height 17
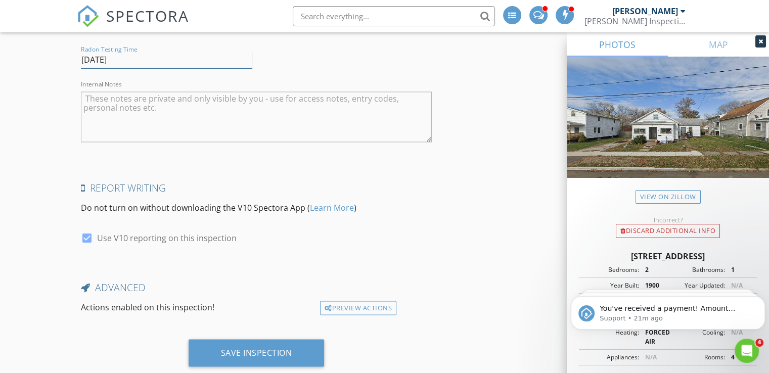
scroll to position [1654, 0]
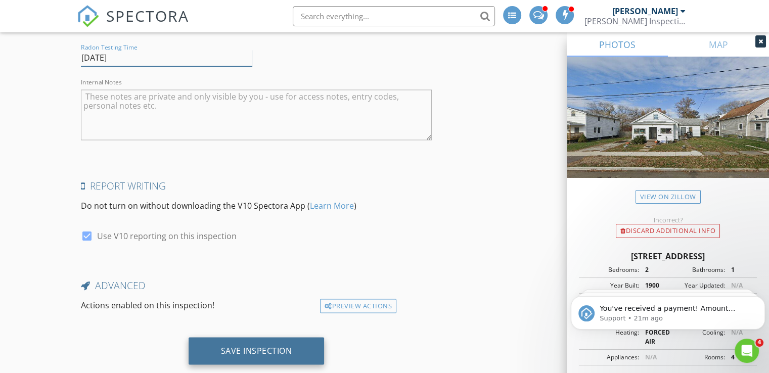
type input "[DATE]"
click at [264, 346] on div "Save Inspection" at bounding box center [256, 350] width 71 height 10
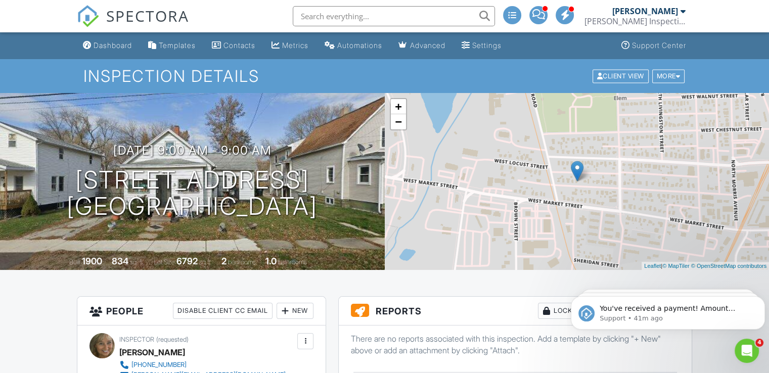
click at [339, 16] on input "text" at bounding box center [394, 16] width 202 height 20
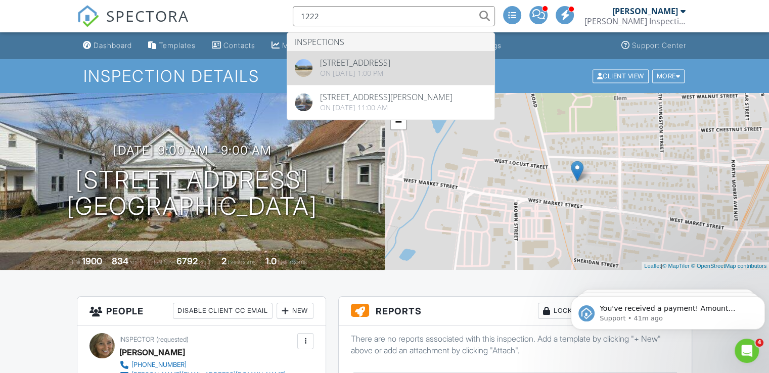
type input "1222"
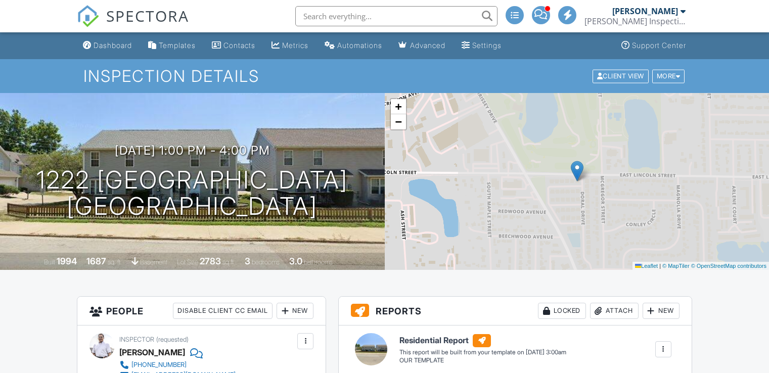
click at [611, 314] on div "Attach" at bounding box center [614, 311] width 49 height 16
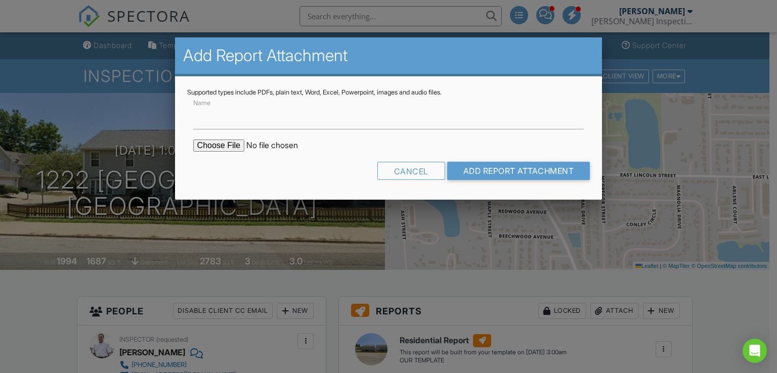
click at [218, 148] on input "file" at bounding box center [279, 146] width 172 height 12
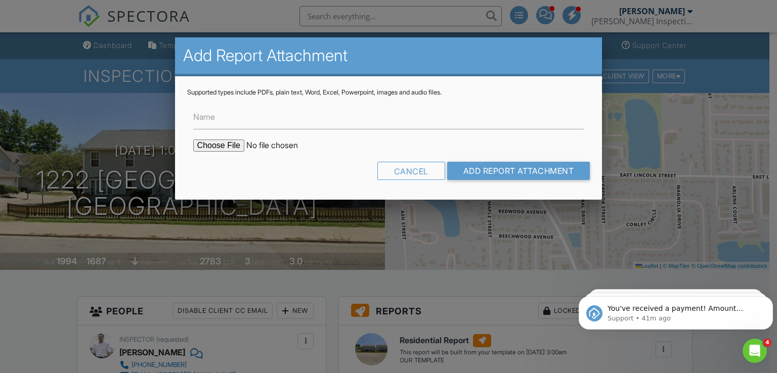
type input "C:\fakepath\DIAGRAM-RIVIERA.pdf"
click at [498, 171] on input "Add Report Attachment" at bounding box center [518, 171] width 143 height 18
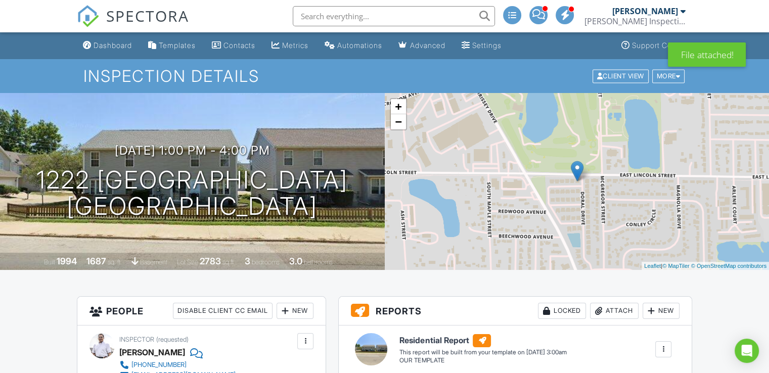
click at [614, 311] on div "Attach" at bounding box center [614, 311] width 49 height 16
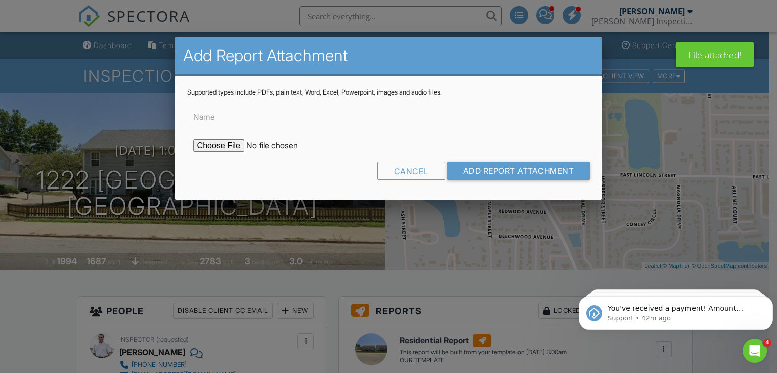
click at [231, 151] on form "Name Cancel Add Report Attachment" at bounding box center [388, 142] width 403 height 91
click at [231, 150] on input "file" at bounding box center [279, 146] width 172 height 12
type input "C:\fakepath\1222 RIVIERA - LOWER LEVEL = 1.0.pdf"
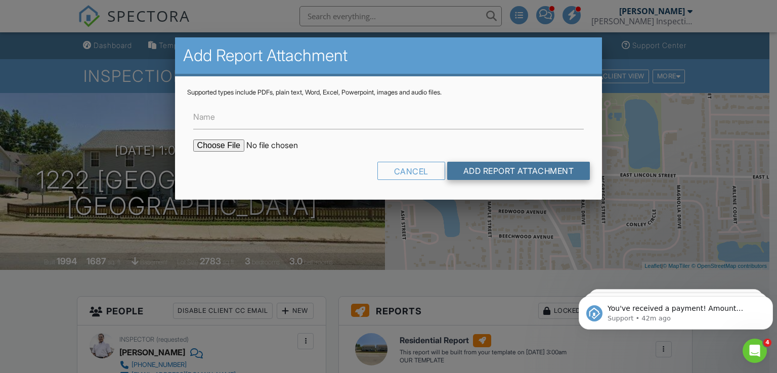
click at [470, 176] on input "Add Report Attachment" at bounding box center [518, 171] width 143 height 18
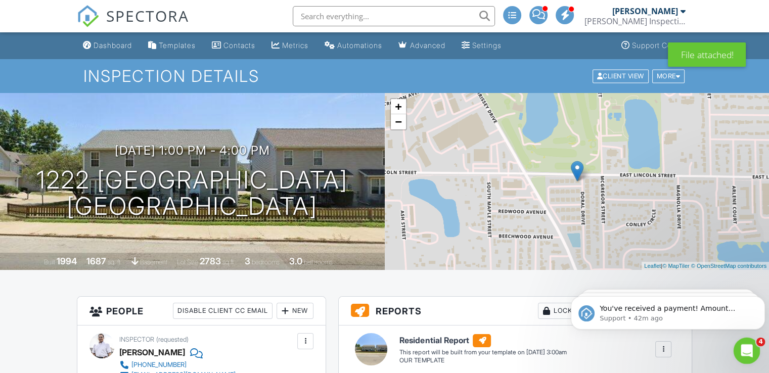
click at [743, 356] on div "Open Intercom Messenger" at bounding box center [745, 349] width 33 height 33
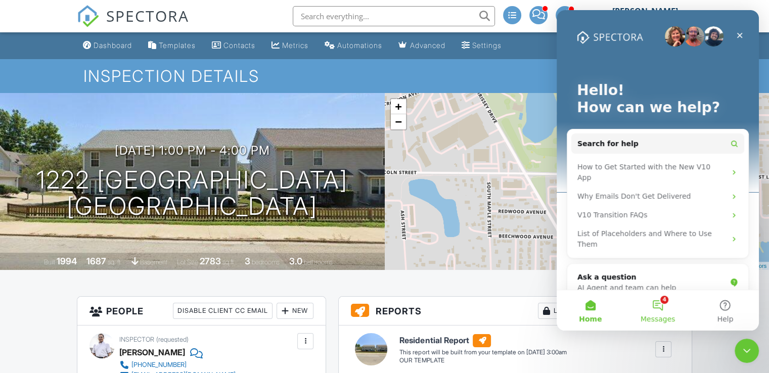
click at [662, 301] on button "4 Messages" at bounding box center [657, 310] width 67 height 40
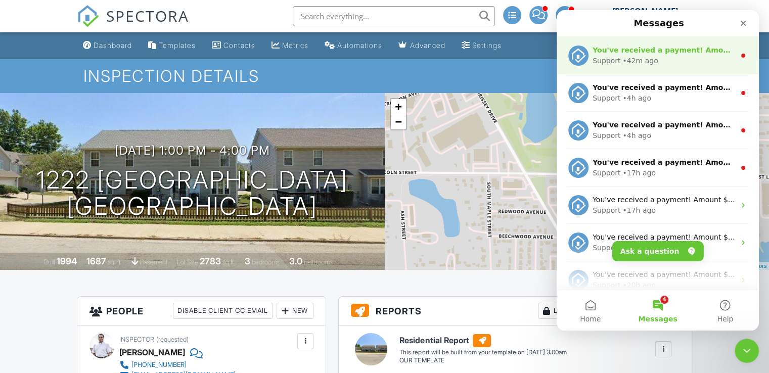
click at [661, 57] on div "Support • 42m ago" at bounding box center [664, 61] width 143 height 11
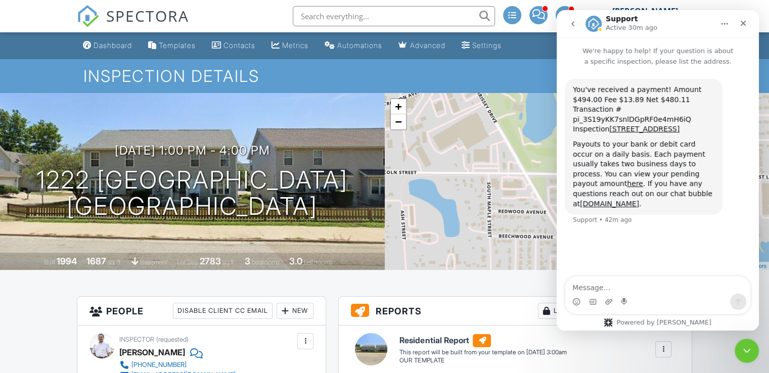
click at [567, 22] on button "go back" at bounding box center [572, 23] width 19 height 19
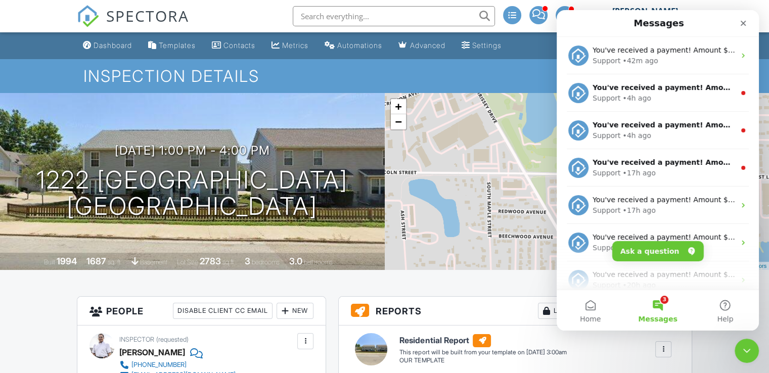
scroll to position [6, 0]
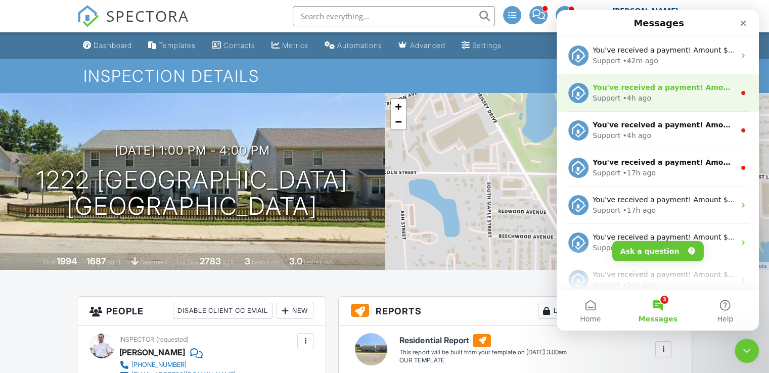
click at [623, 97] on div "• 4h ago" at bounding box center [637, 98] width 29 height 11
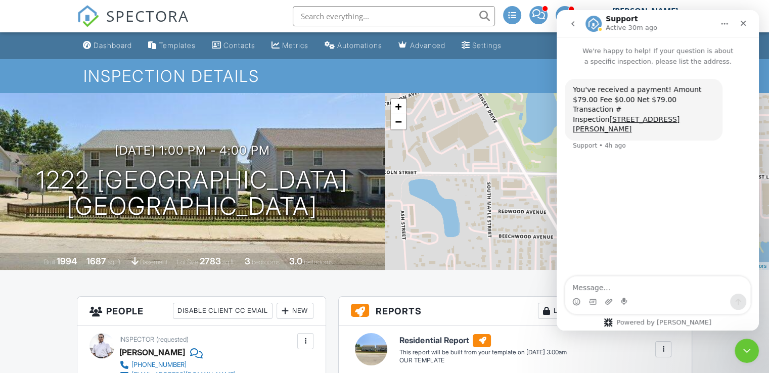
click at [568, 24] on button "go back" at bounding box center [572, 23] width 19 height 19
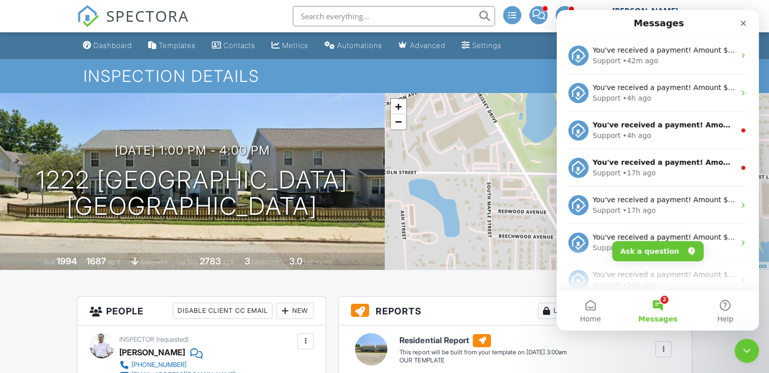
scroll to position [8, 0]
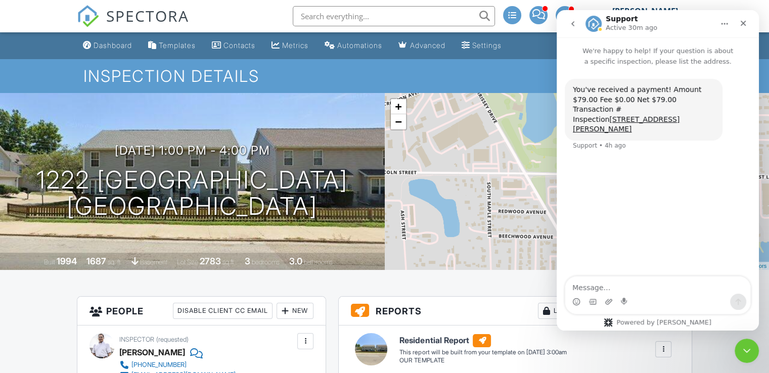
click at [574, 25] on icon "go back" at bounding box center [573, 24] width 8 height 8
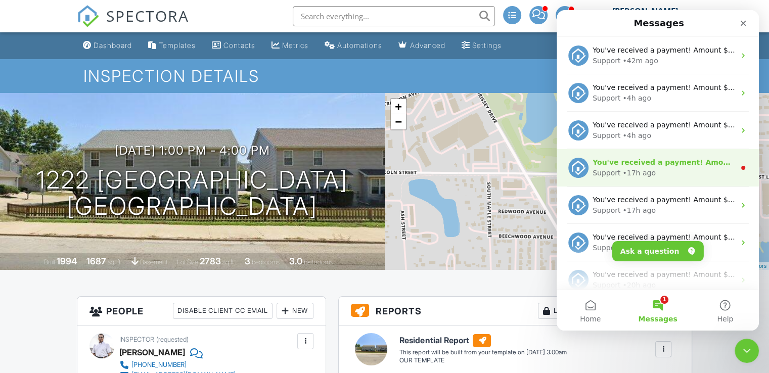
click at [629, 173] on div "• 17h ago" at bounding box center [639, 173] width 33 height 11
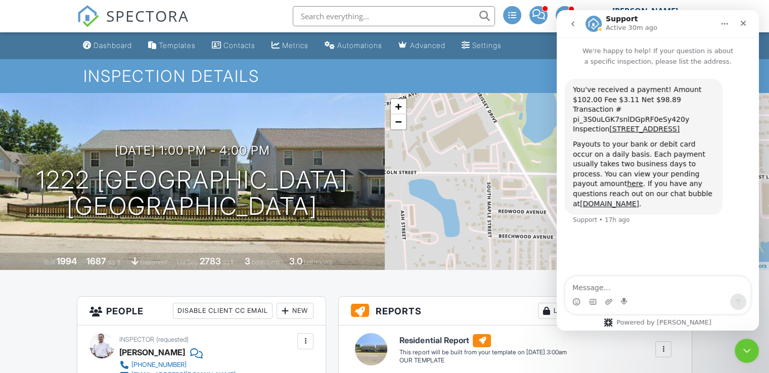
click at [569, 24] on icon "go back" at bounding box center [573, 24] width 8 height 8
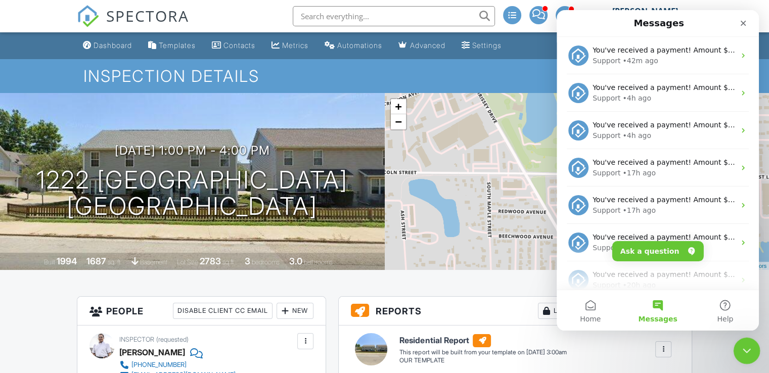
click at [749, 348] on icon "Close Intercom Messenger" at bounding box center [745, 349] width 12 height 12
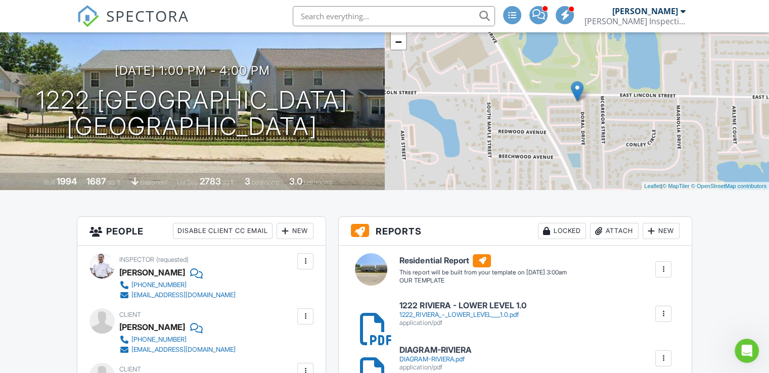
scroll to position [77, 0]
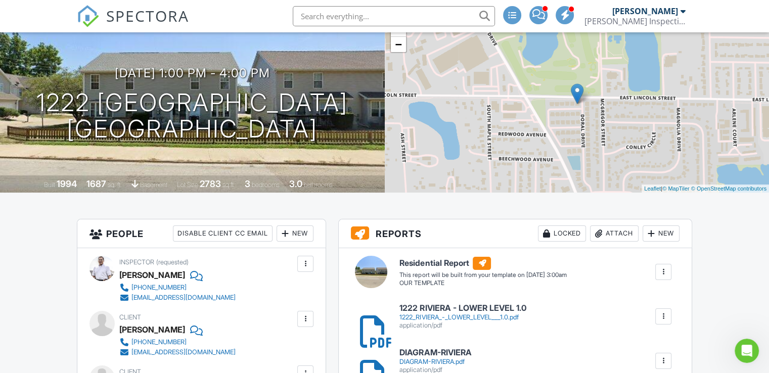
click at [345, 12] on input "text" at bounding box center [394, 16] width 202 height 20
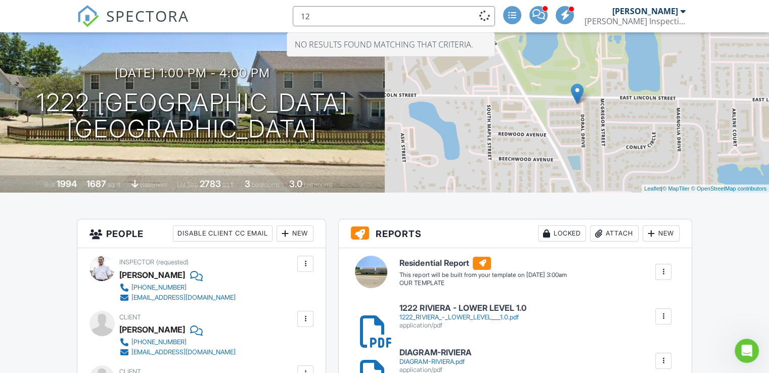
type input "1"
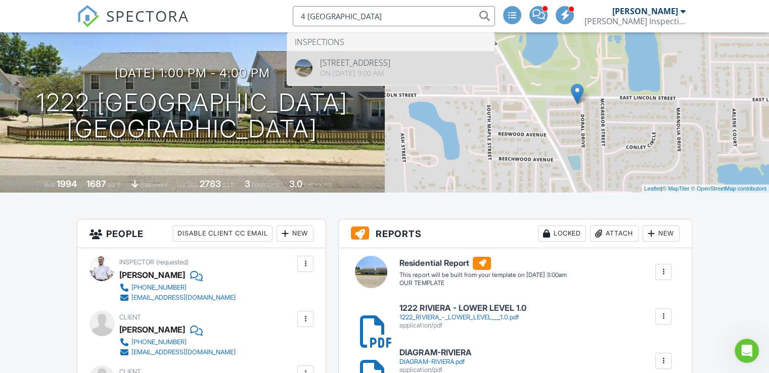
type input "4 OXFORD"
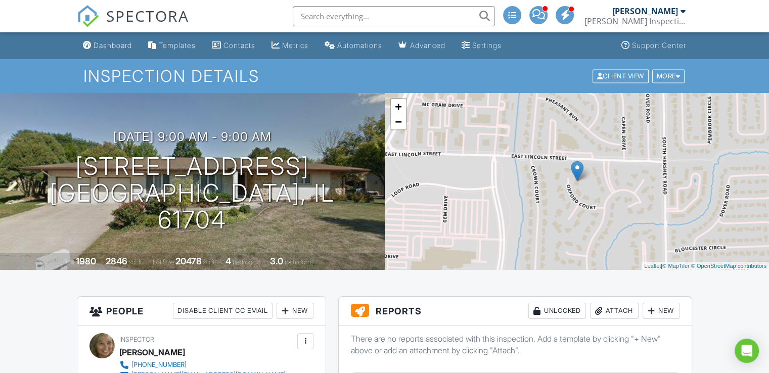
click at [600, 307] on div at bounding box center [599, 311] width 10 height 10
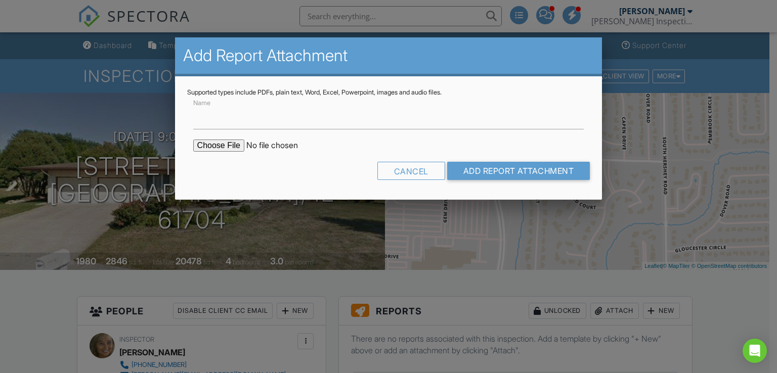
click at [220, 140] on input "file" at bounding box center [279, 146] width 172 height 12
click at [631, 123] on div at bounding box center [388, 182] width 777 height 467
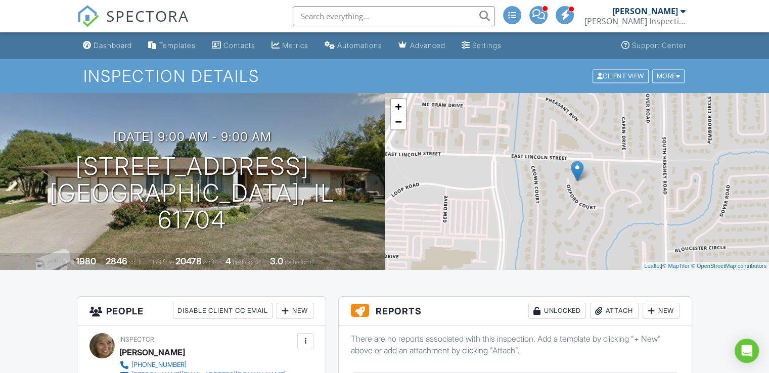
click at [614, 310] on div "Attach" at bounding box center [614, 311] width 49 height 16
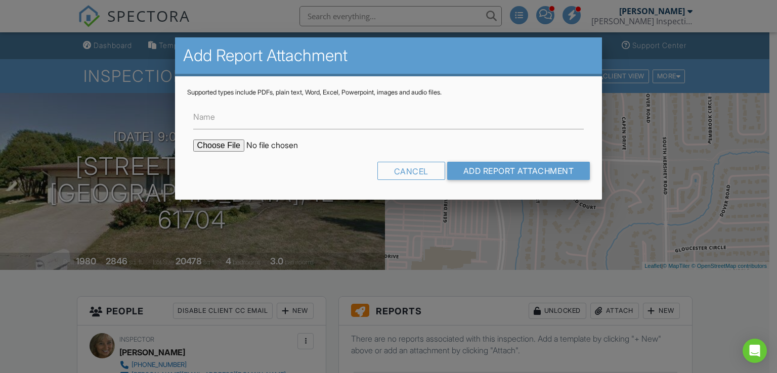
click at [217, 148] on input "file" at bounding box center [279, 146] width 172 height 12
type input "C:\fakepath\DIAGRAM-OXFORD.pdf"
click at [489, 172] on input "Add Report Attachment" at bounding box center [518, 171] width 143 height 18
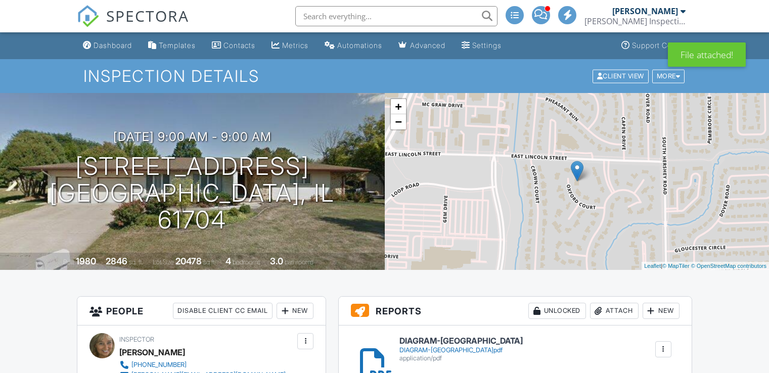
click at [602, 315] on div "Attach" at bounding box center [614, 311] width 49 height 16
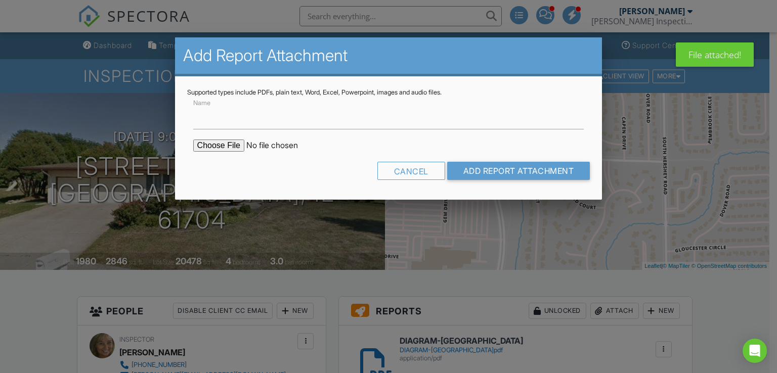
click at [211, 146] on input "file" at bounding box center [279, 146] width 172 height 12
type input "C:\fakepath\4 OXFORD - LOWER LEVEL = 5.6.pdf"
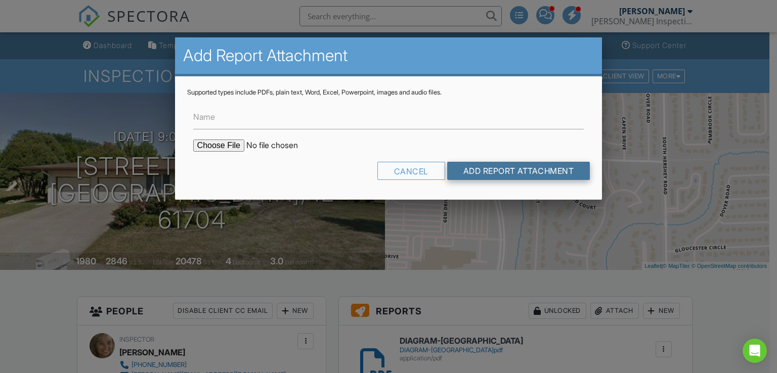
click at [480, 166] on input "Add Report Attachment" at bounding box center [518, 171] width 143 height 18
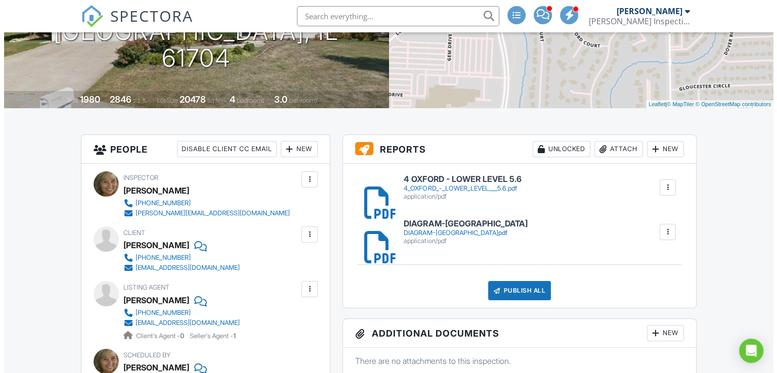
scroll to position [160, 0]
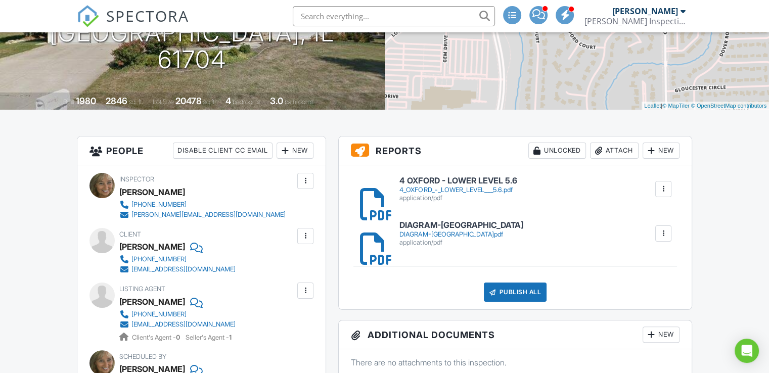
click at [516, 297] on div "Publish All" at bounding box center [515, 292] width 63 height 19
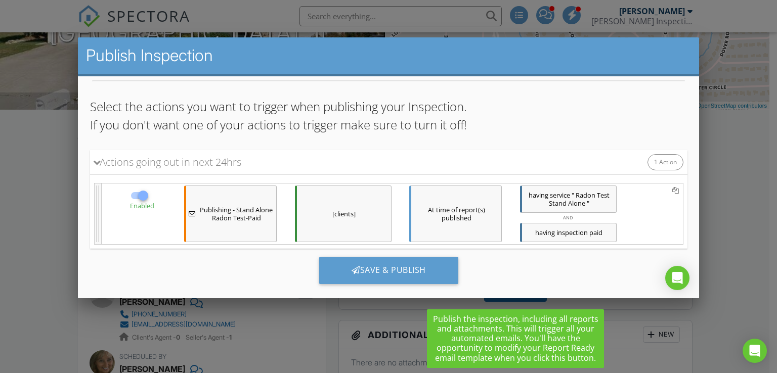
scroll to position [49, 0]
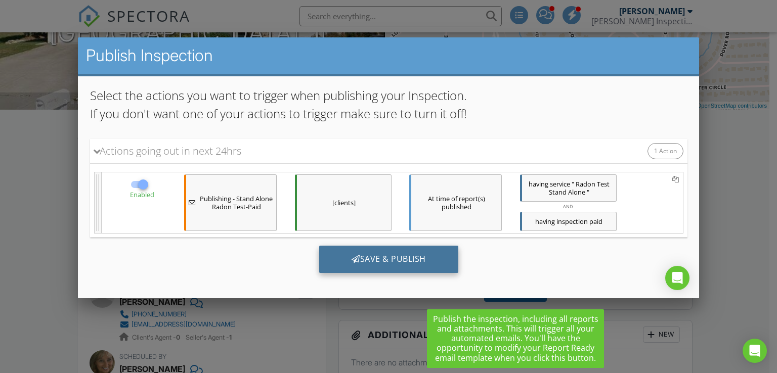
click at [376, 262] on div "Save & Publish" at bounding box center [388, 258] width 139 height 27
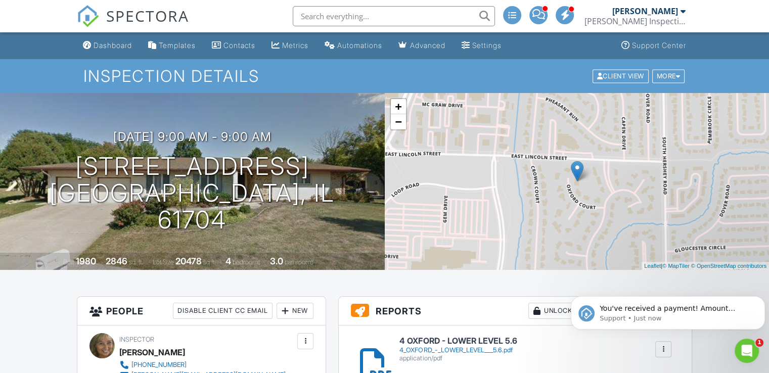
click at [336, 17] on input "text" at bounding box center [394, 16] width 202 height 20
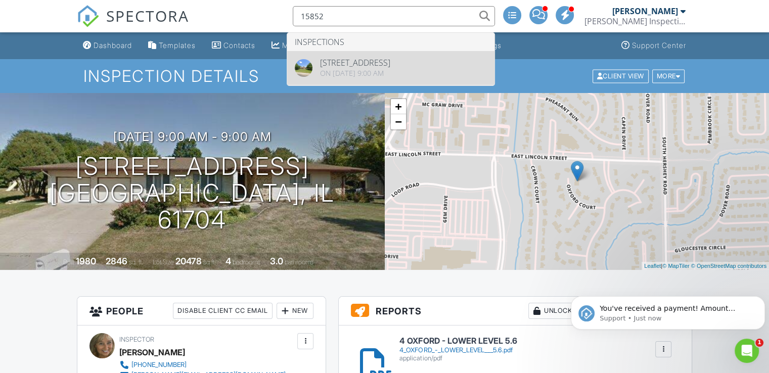
type input "15852"
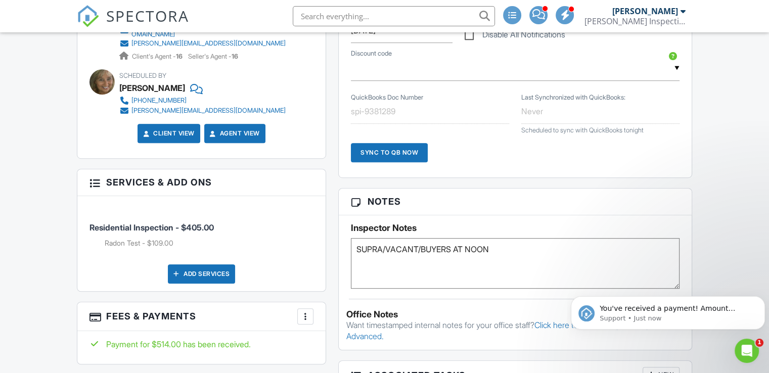
scroll to position [580, 0]
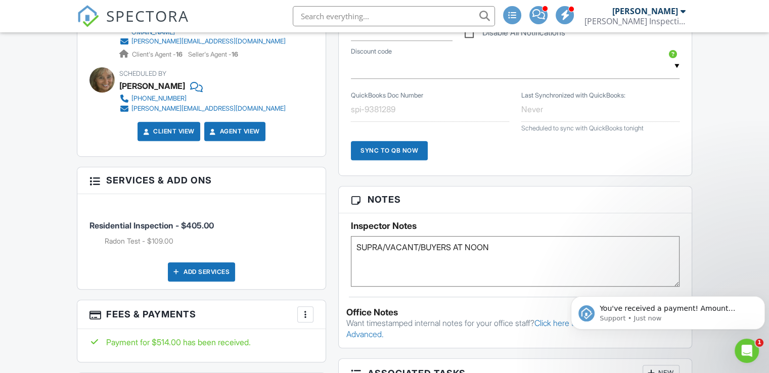
click at [357, 251] on textarea "SUPRA/VACANT/BUYERS AT NOON" at bounding box center [515, 261] width 329 height 51
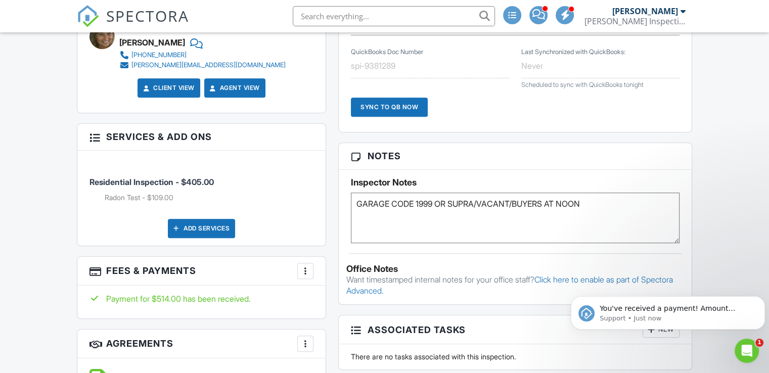
scroll to position [623, 0]
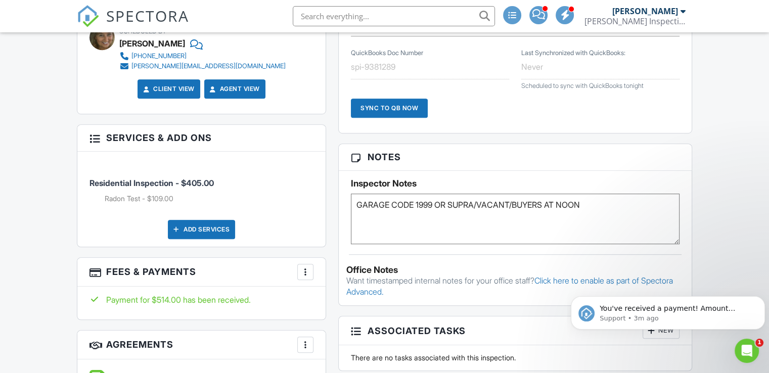
type textarea "GARAGE CODE 1999 OR SUPRA/VACANT/BUYERS AT NOON"
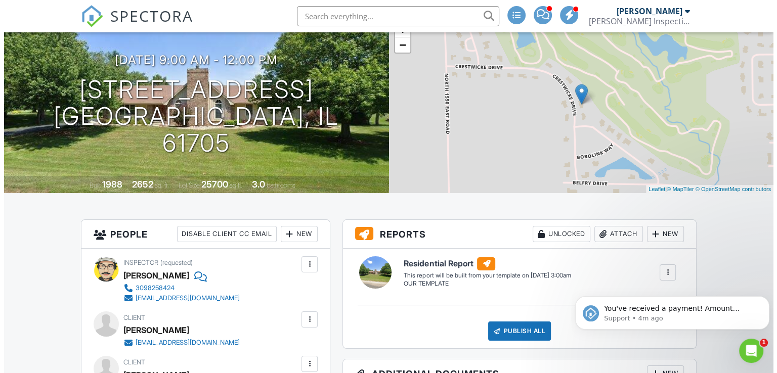
scroll to position [0, 0]
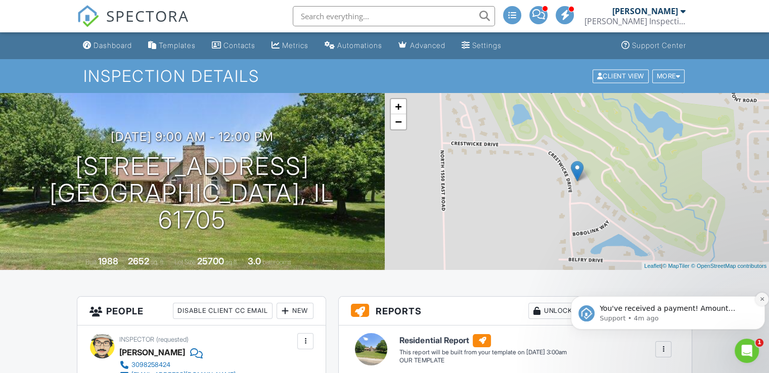
click at [760, 295] on button "Dismiss notification" at bounding box center [762, 299] width 13 height 13
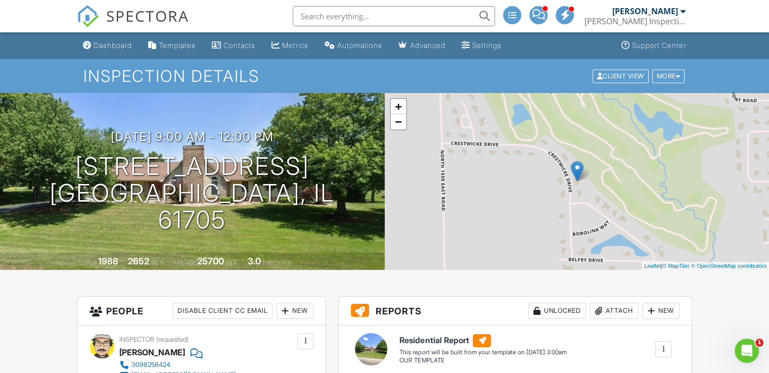
click at [614, 313] on div "Attach" at bounding box center [614, 311] width 49 height 16
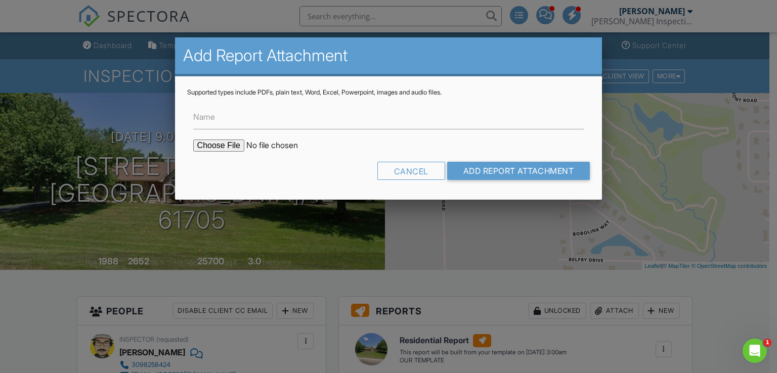
click at [239, 147] on input "file" at bounding box center [279, 146] width 172 height 12
type input "C:\fakepath\DIAGRAMS-HAMPTON.pdf"
click at [476, 162] on input "Add Report Attachment" at bounding box center [518, 171] width 143 height 18
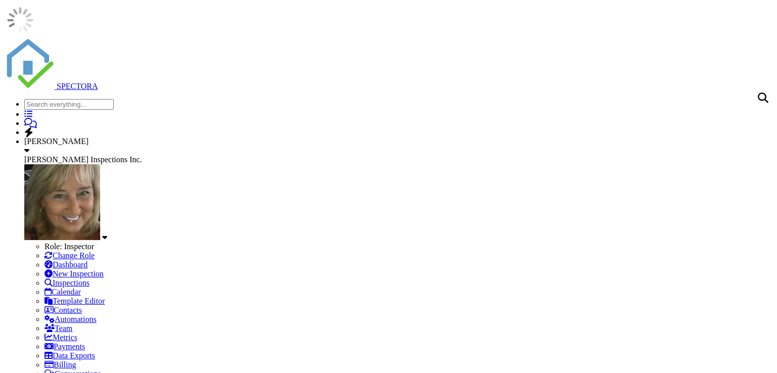
type input "C:\fakepath\207 HAMPTON - PARTIAL BASEMENT = 3.9.pdf"
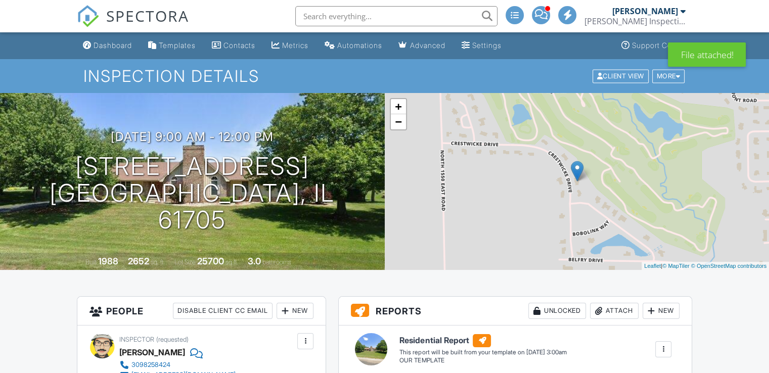
click at [607, 309] on div "Attach" at bounding box center [614, 311] width 49 height 16
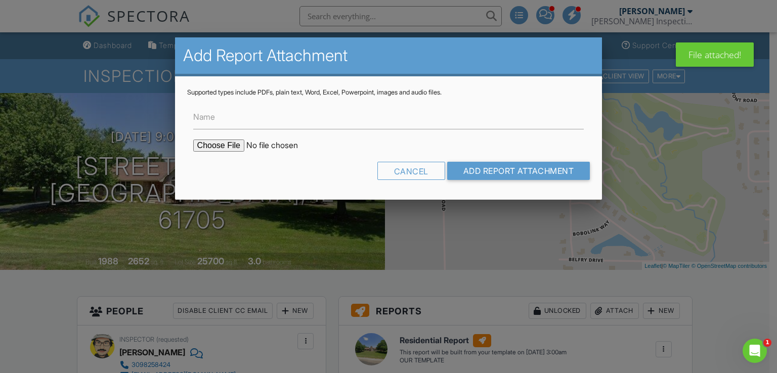
click at [225, 144] on input "file" at bounding box center [279, 146] width 172 height 12
type input "C:\fakepath\207 HAMPTON - MAIN LEVEL OVER CRAWL = 2.8.pdf"
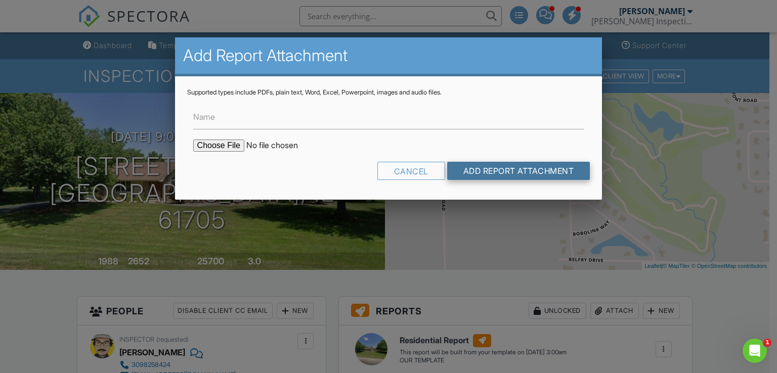
click at [484, 166] on input "Add Report Attachment" at bounding box center [518, 171] width 143 height 18
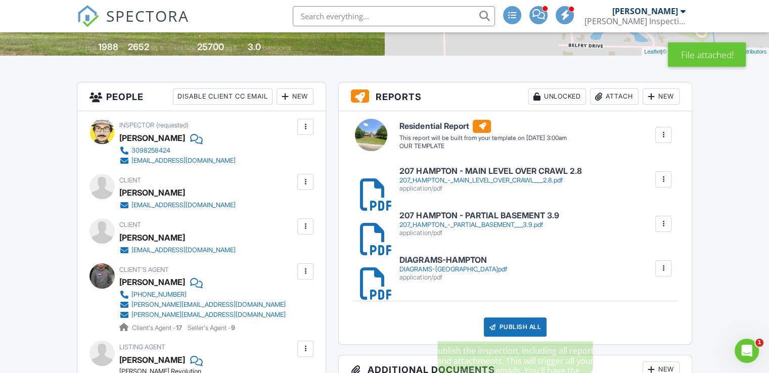
click at [509, 329] on div "Publish All" at bounding box center [515, 327] width 63 height 19
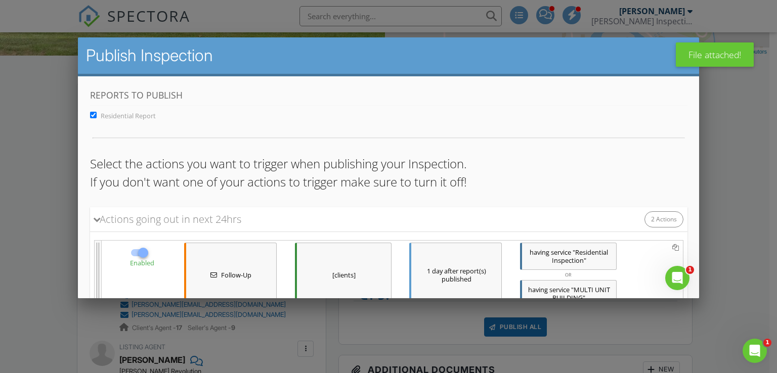
click at [591, 328] on div at bounding box center [388, 182] width 777 height 467
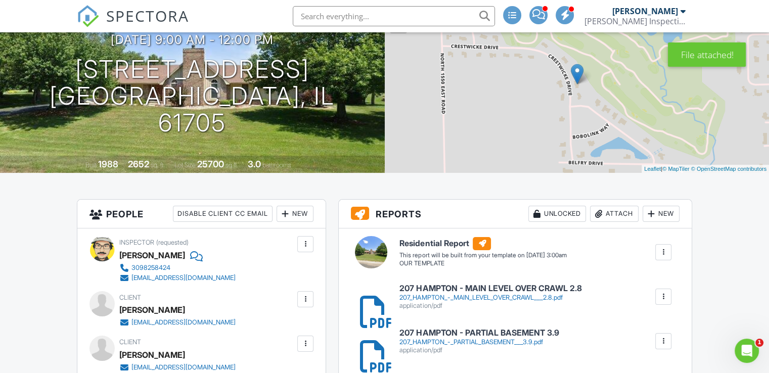
scroll to position [98, 0]
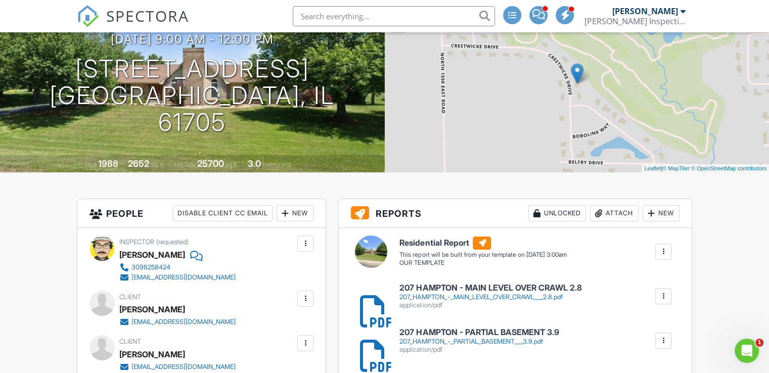
click at [668, 288] on div at bounding box center [664, 296] width 16 height 16
click at [662, 319] on link "Delete" at bounding box center [656, 324] width 37 height 11
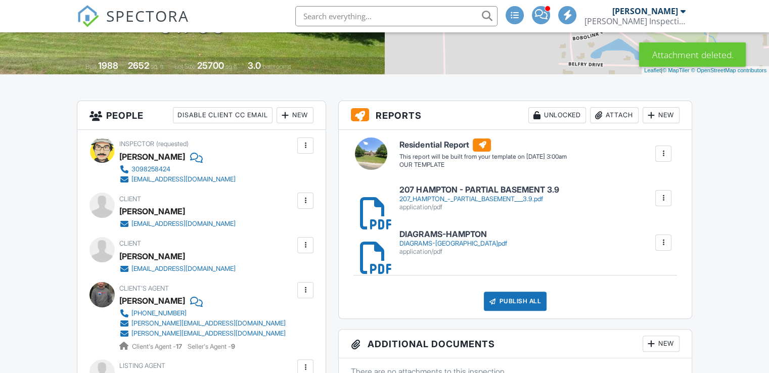
click at [667, 197] on div at bounding box center [664, 198] width 10 height 10
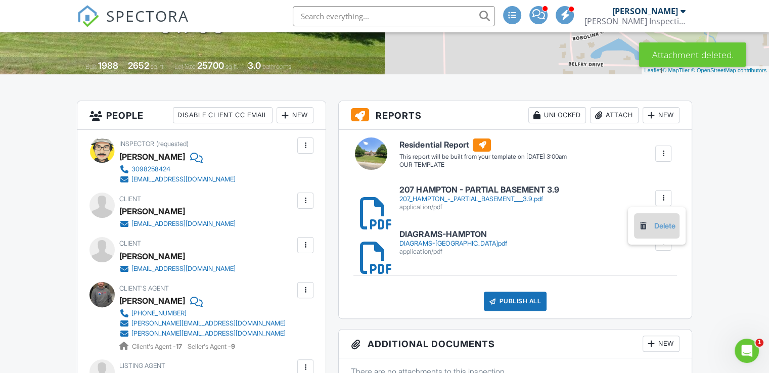
click at [656, 229] on link "Delete" at bounding box center [656, 226] width 37 height 11
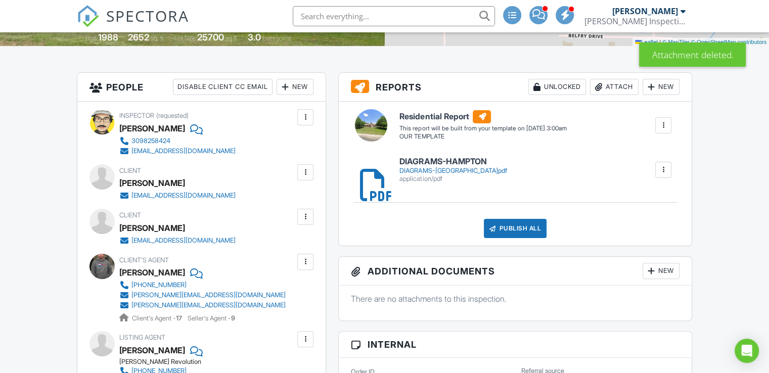
click at [659, 175] on div at bounding box center [664, 170] width 16 height 16
click at [659, 197] on link "Delete" at bounding box center [656, 197] width 37 height 11
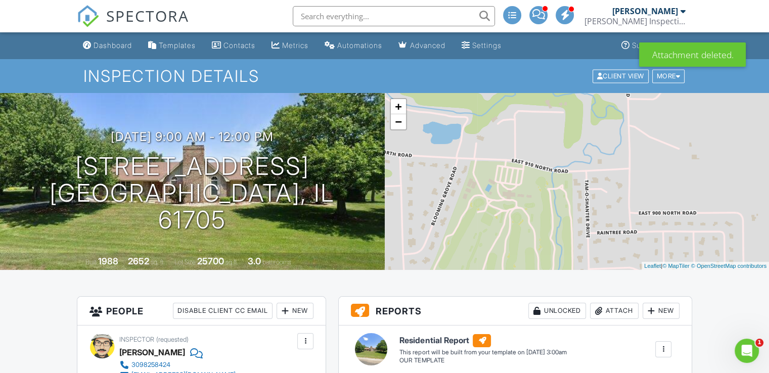
click at [403, 15] on input "text" at bounding box center [394, 16] width 202 height 20
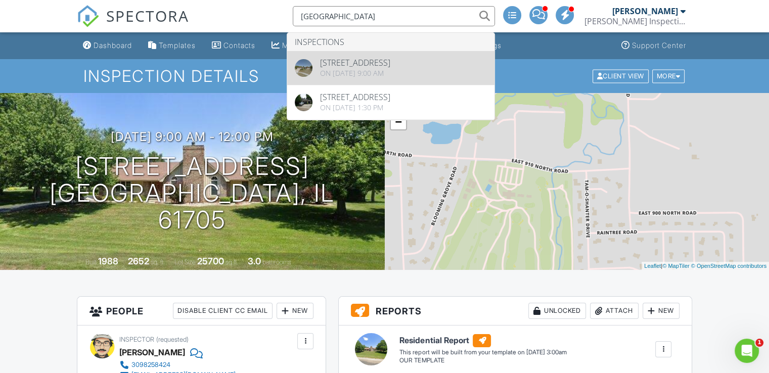
type input "[GEOGRAPHIC_DATA]"
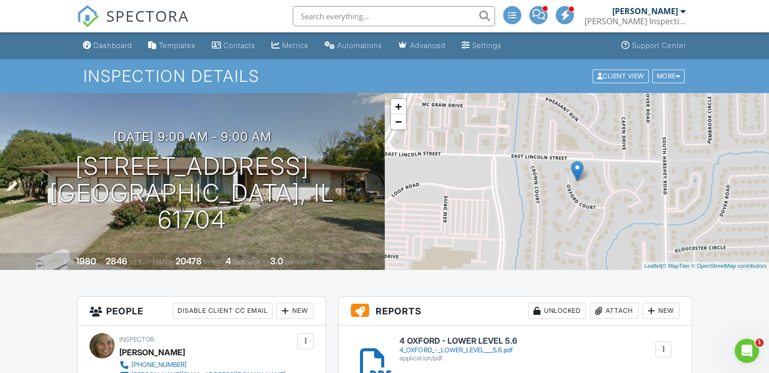
click at [382, 20] on input "text" at bounding box center [394, 16] width 202 height 20
click at [382, 20] on input "2" at bounding box center [394, 16] width 202 height 20
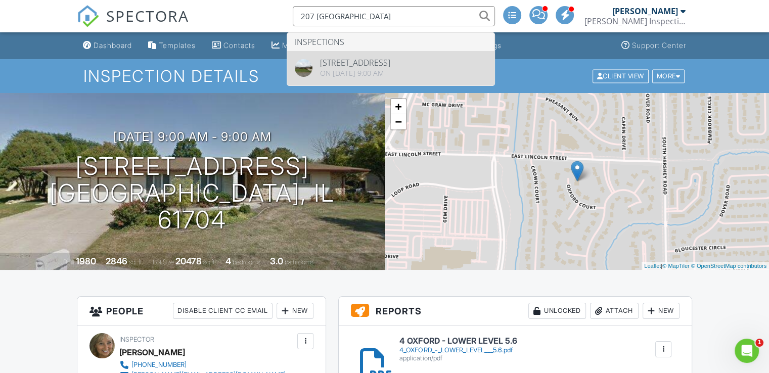
type input "207 HAMPTON"
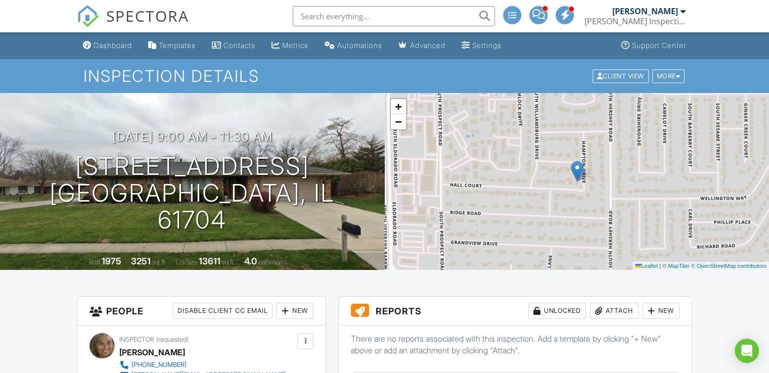
click at [606, 310] on div "Attach" at bounding box center [614, 311] width 49 height 16
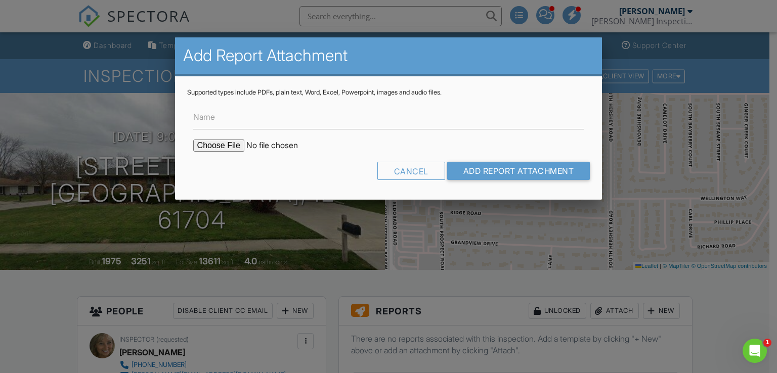
click at [228, 144] on input "file" at bounding box center [279, 146] width 172 height 12
type input "C:\fakepath\DIAGRAMS-HAMPTON.pdf"
click at [484, 167] on input "Add Report Attachment" at bounding box center [518, 171] width 143 height 18
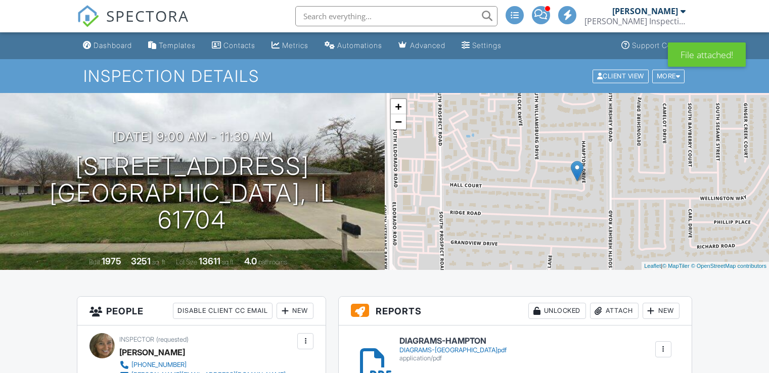
click at [608, 310] on div "Attach" at bounding box center [614, 311] width 49 height 16
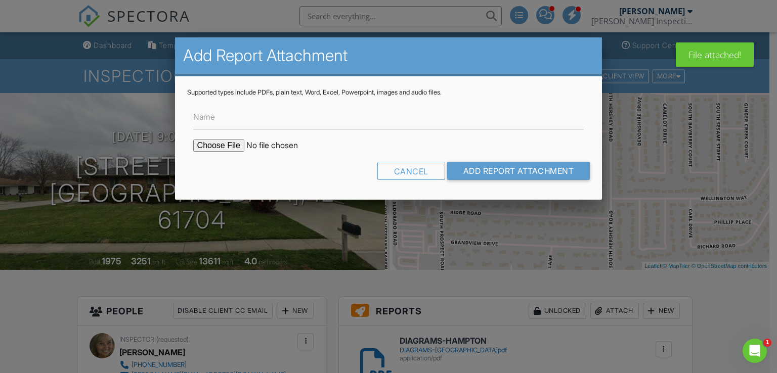
click at [223, 146] on input "file" at bounding box center [279, 146] width 172 height 12
type input "C:\fakepath\207 HAMPTON - MAIN LEVEL OVER CRAWL = 2.8.pdf"
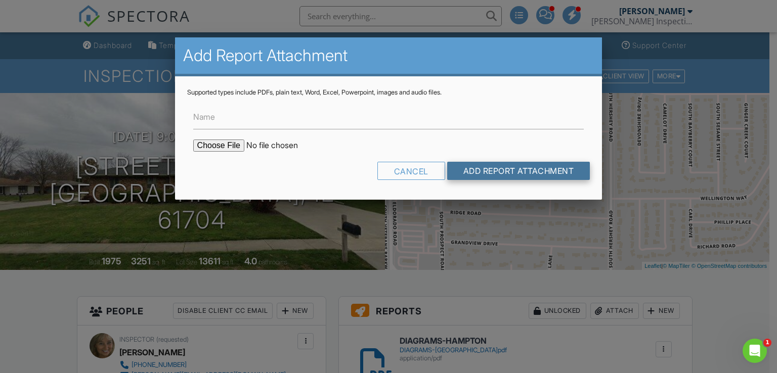
click at [487, 168] on input "Add Report Attachment" at bounding box center [518, 171] width 143 height 18
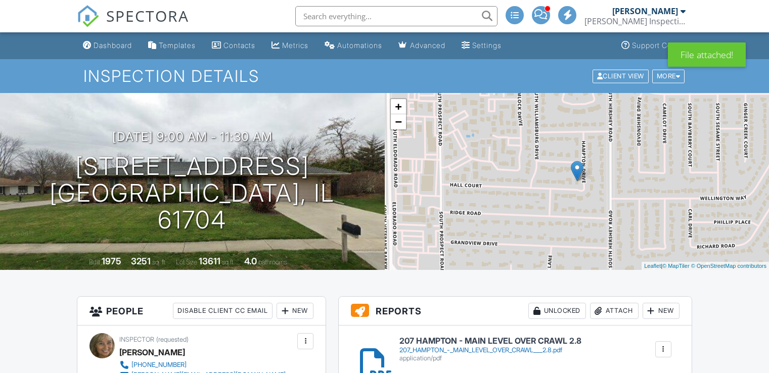
click at [621, 310] on div "Attach" at bounding box center [614, 311] width 49 height 16
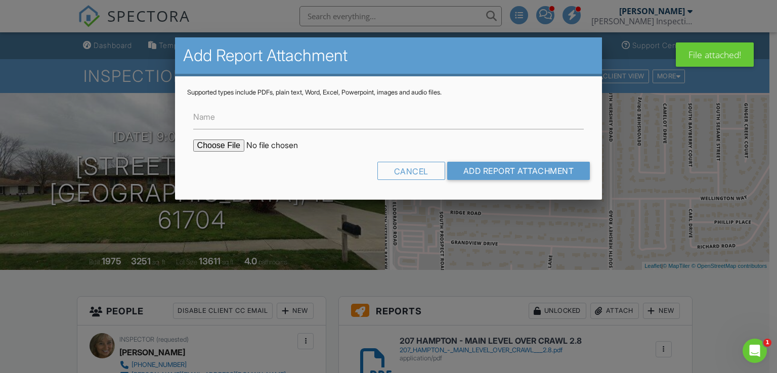
click at [225, 149] on input "file" at bounding box center [279, 146] width 172 height 12
type input "C:\fakepath\207 HAMPTON - PARTIAL BASEMENT = 3.9.pdf"
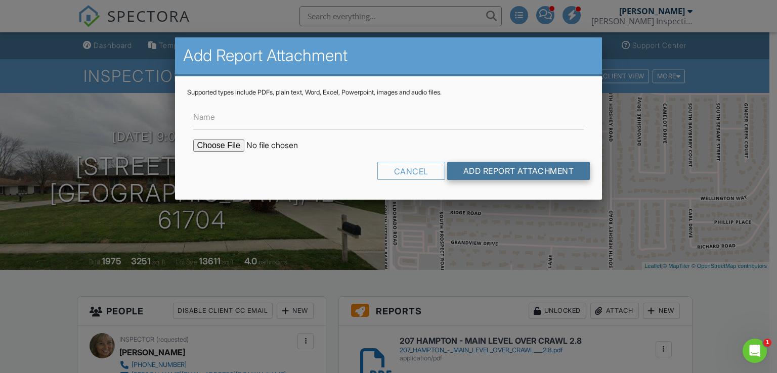
click at [496, 163] on input "Add Report Attachment" at bounding box center [518, 171] width 143 height 18
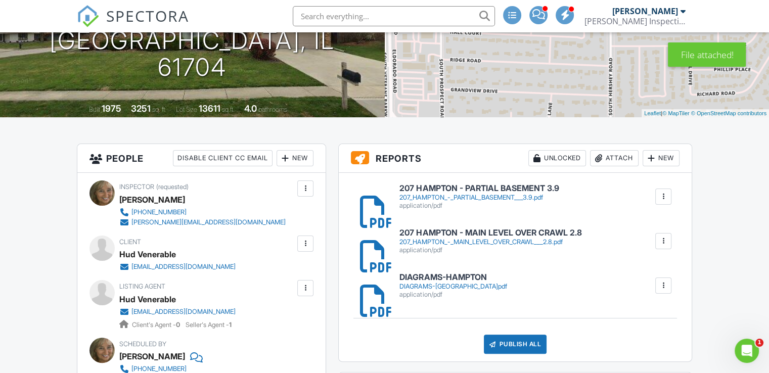
click at [668, 239] on div at bounding box center [664, 241] width 10 height 10
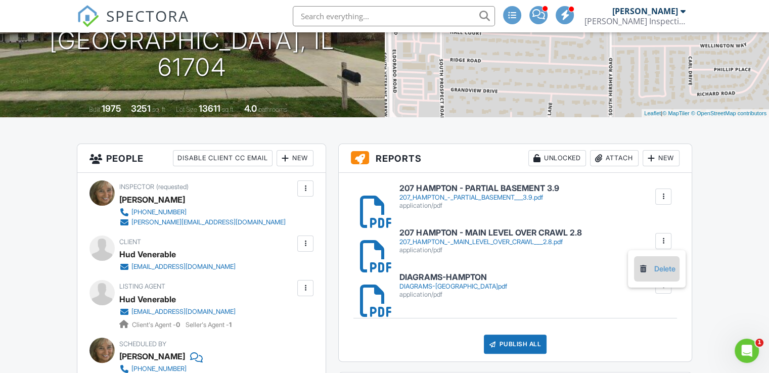
click at [663, 269] on link "Delete" at bounding box center [656, 269] width 37 height 11
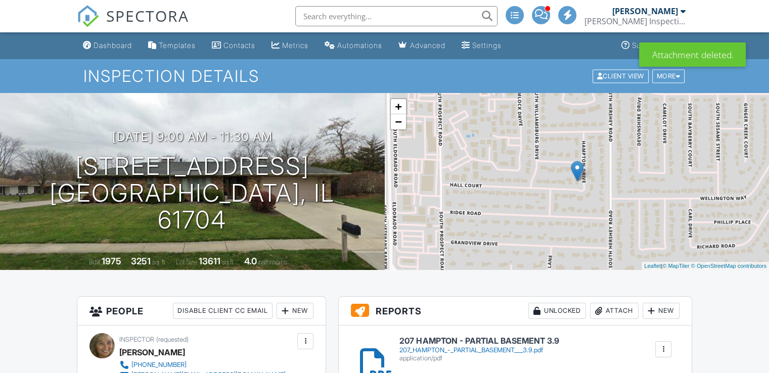
click at [614, 313] on div "Attach" at bounding box center [614, 311] width 49 height 16
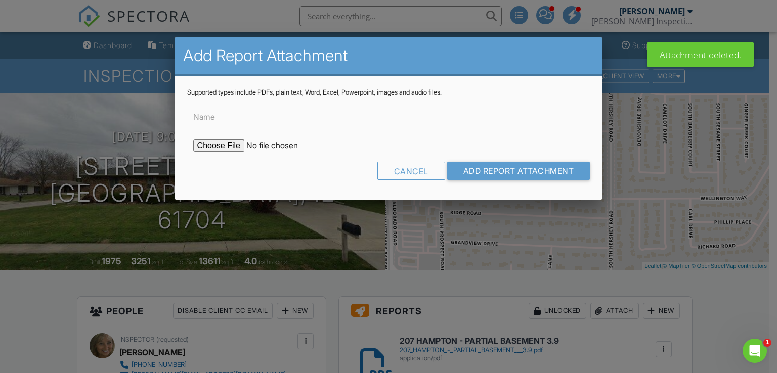
click at [221, 151] on form "Name Cancel Add Report Attachment" at bounding box center [388, 142] width 403 height 91
click at [221, 146] on input "file" at bounding box center [279, 146] width 172 height 12
type input "C:\fakepath\207 HAMPTON - MAIN LEVEL OVER CRAWL = 2.8.pdf"
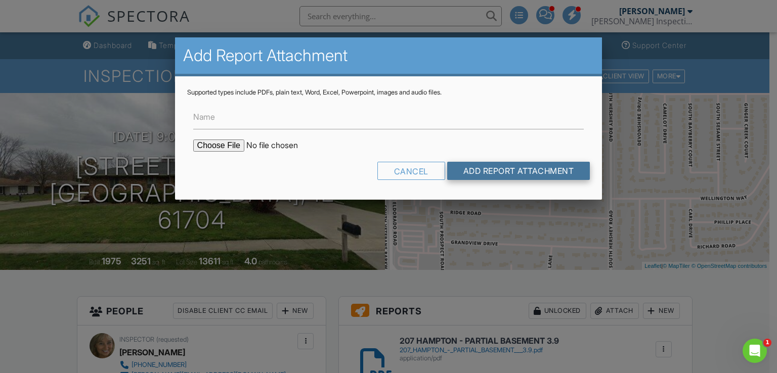
click at [476, 175] on input "Add Report Attachment" at bounding box center [518, 171] width 143 height 18
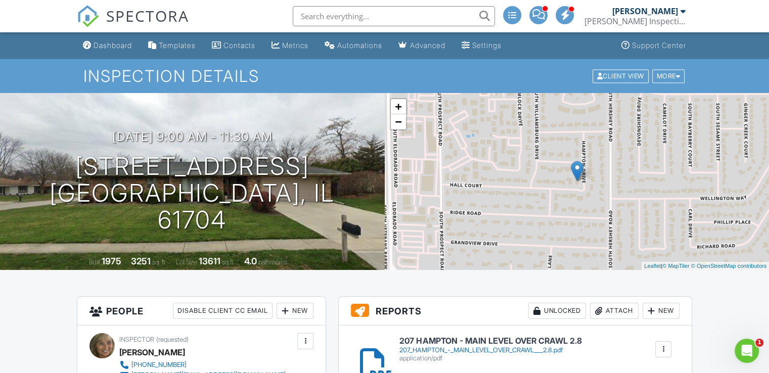
click at [335, 14] on input "text" at bounding box center [394, 16] width 202 height 20
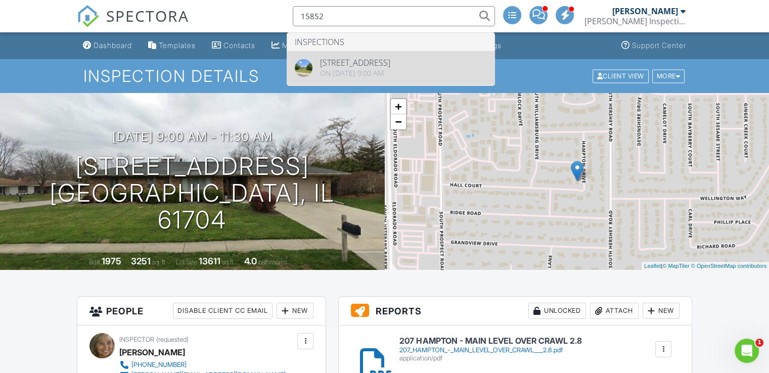
type input "15852"
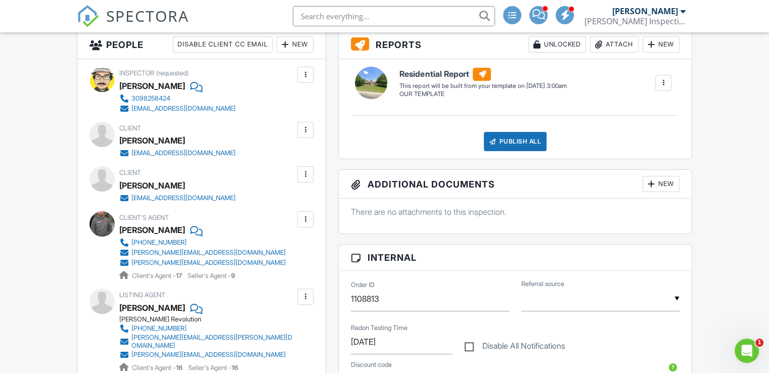
scroll to position [270, 0]
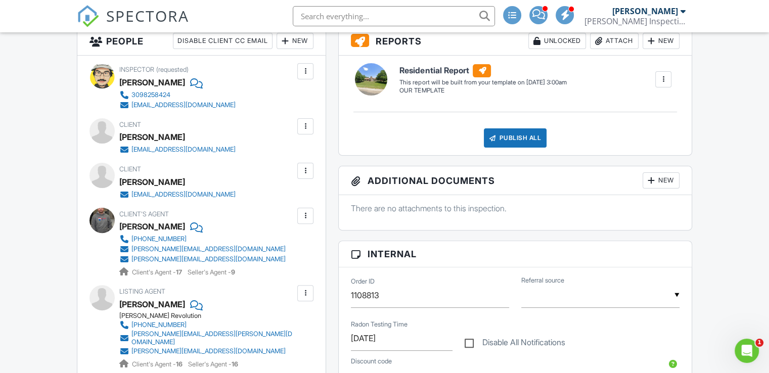
click at [331, 19] on input "text" at bounding box center [394, 16] width 202 height 20
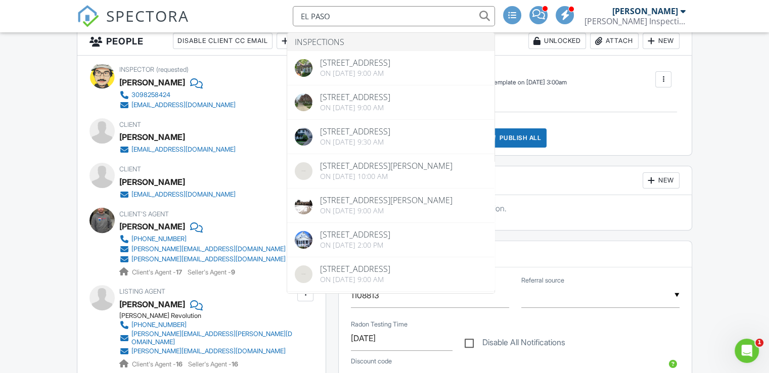
scroll to position [0, 0]
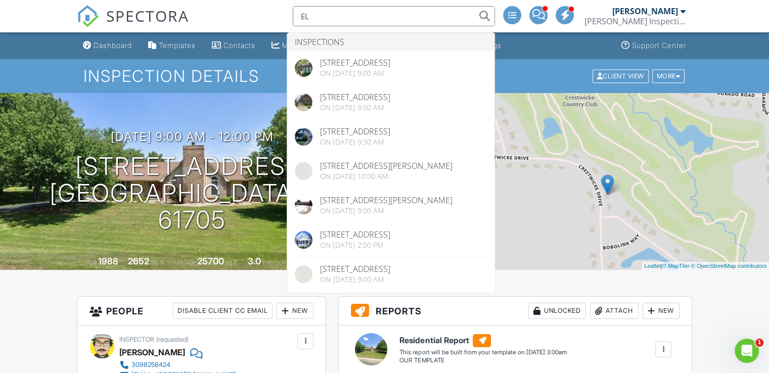
type input "E"
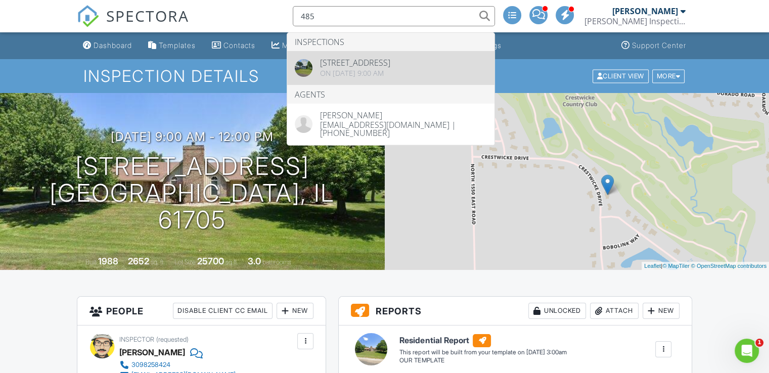
type input "485"
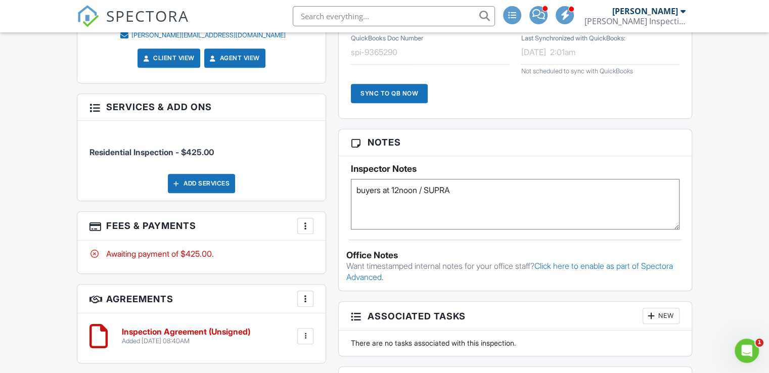
scroll to position [651, 0]
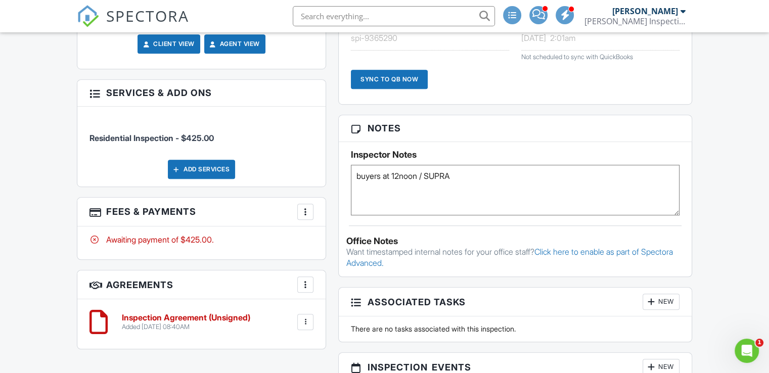
click at [475, 177] on textarea "buyers at 12noon / SUPRA" at bounding box center [515, 190] width 329 height 51
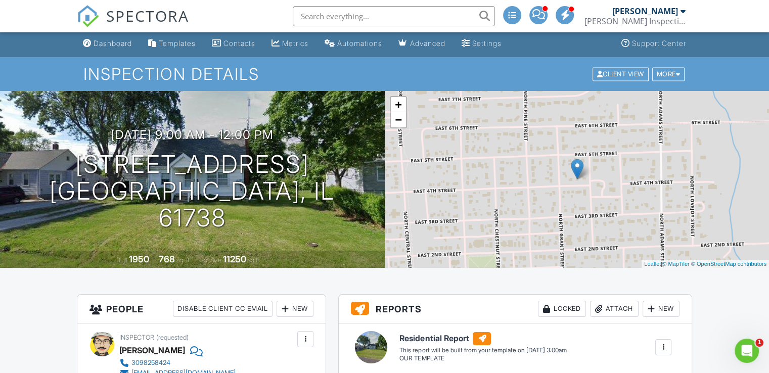
scroll to position [0, 0]
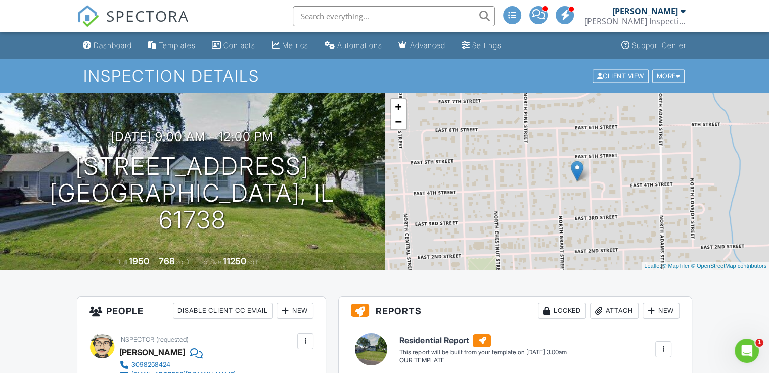
type textarea "buyers at 12noon / SUPRA BJ Chapman is stopping by at 11am to look at the boiler"
click at [345, 16] on input "text" at bounding box center [394, 16] width 202 height 20
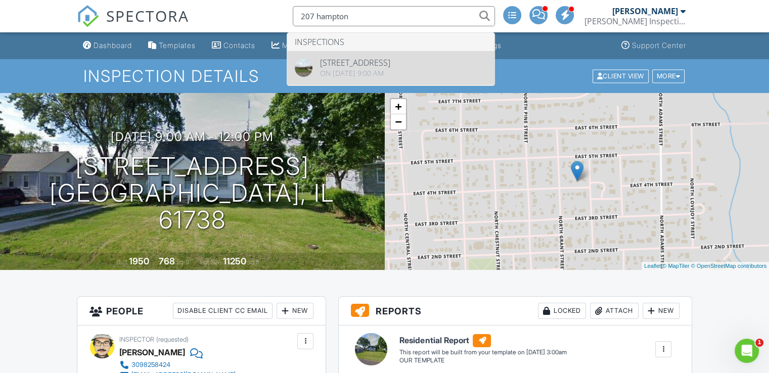
type input "207 hampton"
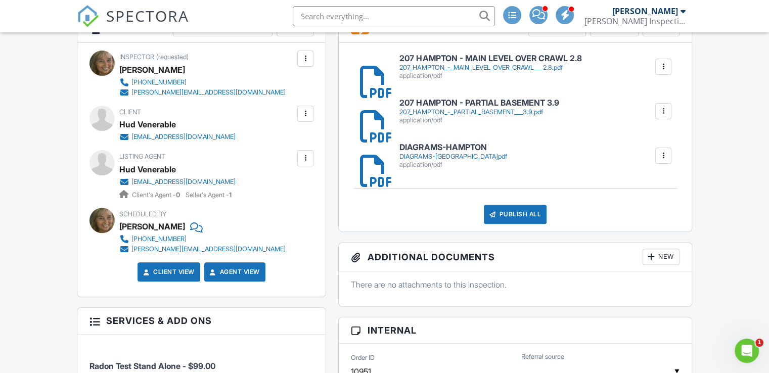
click at [516, 217] on div "Publish All" at bounding box center [515, 214] width 63 height 19
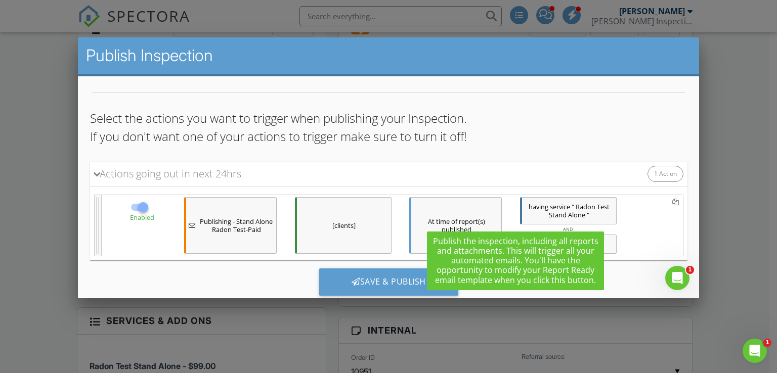
scroll to position [49, 0]
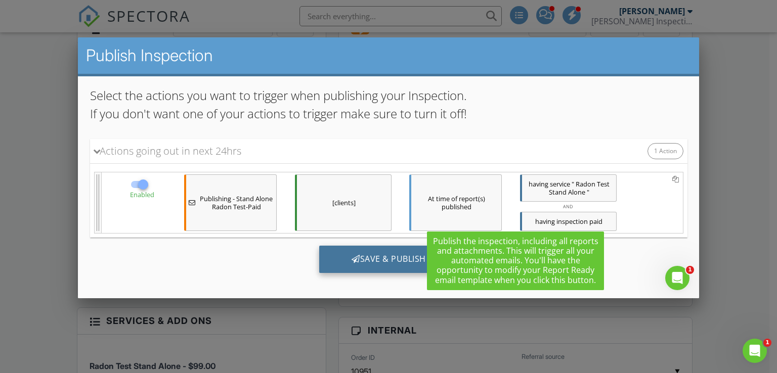
click at [377, 263] on div "Save & Publish" at bounding box center [388, 258] width 139 height 27
